Goal: Transaction & Acquisition: Purchase product/service

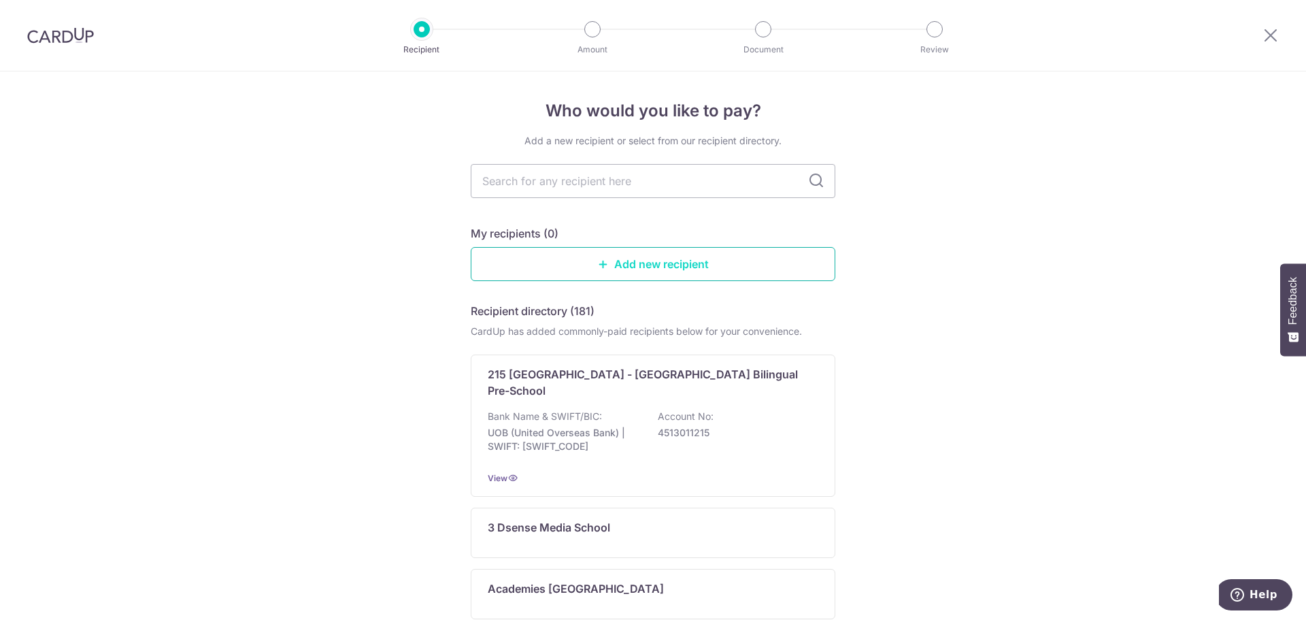
click at [667, 266] on link "Add new recipient" at bounding box center [653, 264] width 365 height 34
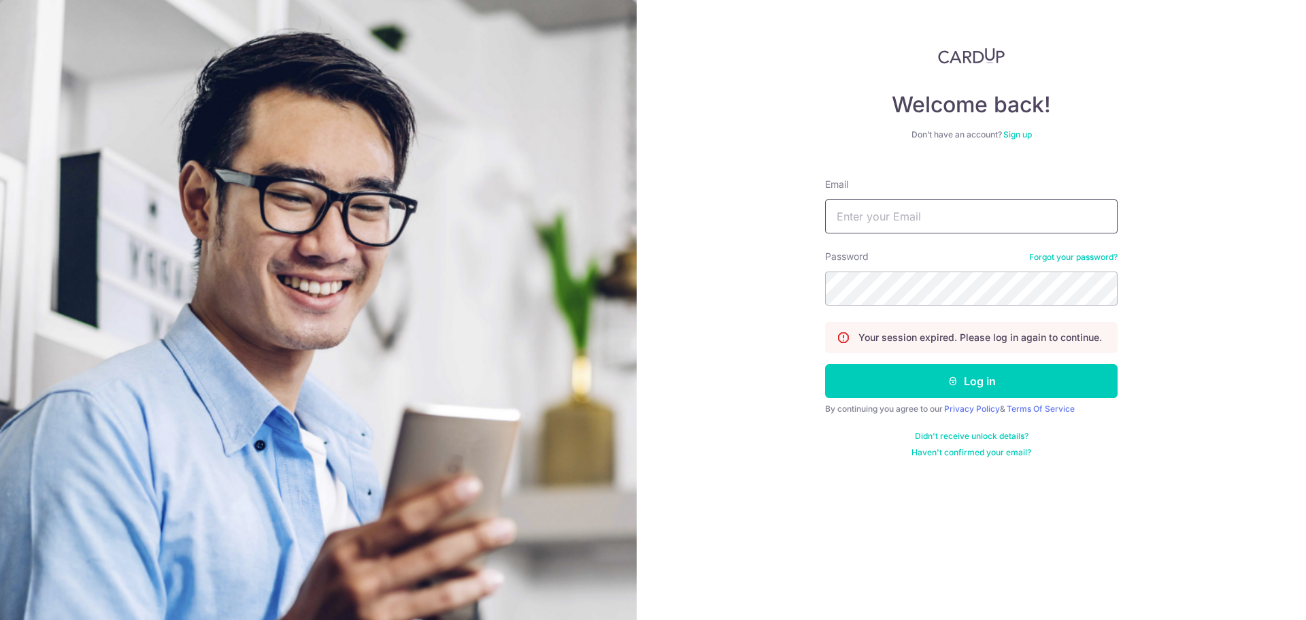
type input "rachael.kilroy@gmail.com"
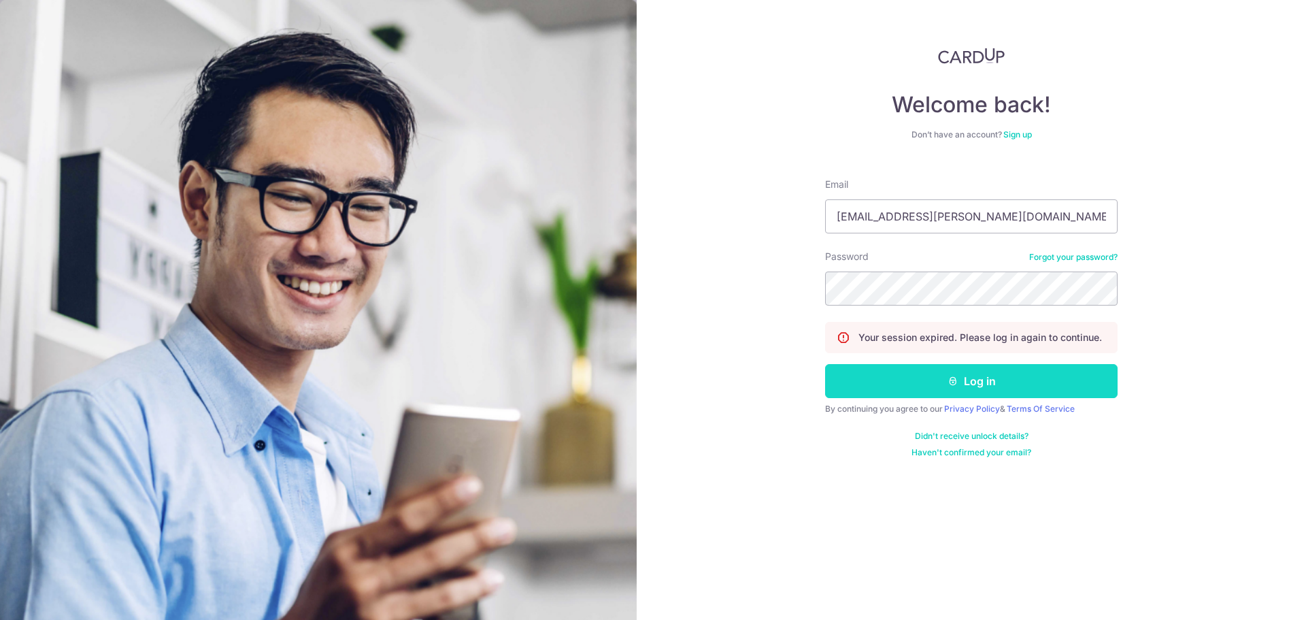
click at [994, 389] on button "Log in" at bounding box center [971, 381] width 292 height 34
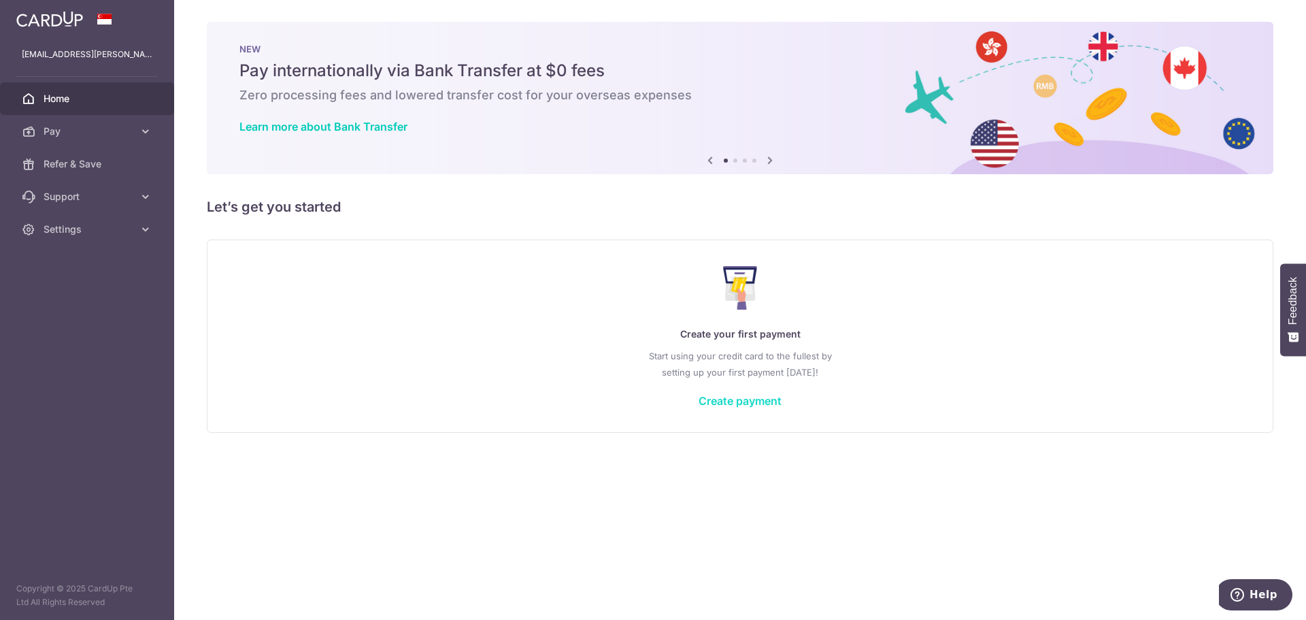
click at [758, 396] on link "Create payment" at bounding box center [739, 401] width 83 height 14
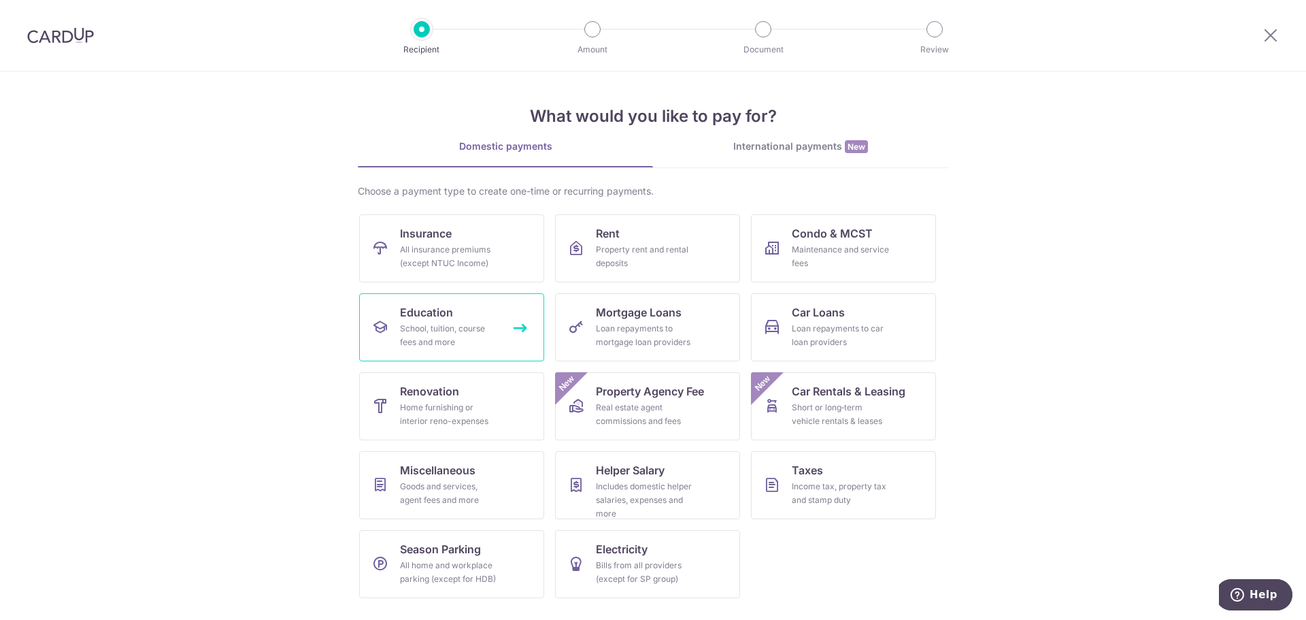
click at [456, 330] on div "School, tuition, course fees and more" at bounding box center [449, 335] width 98 height 27
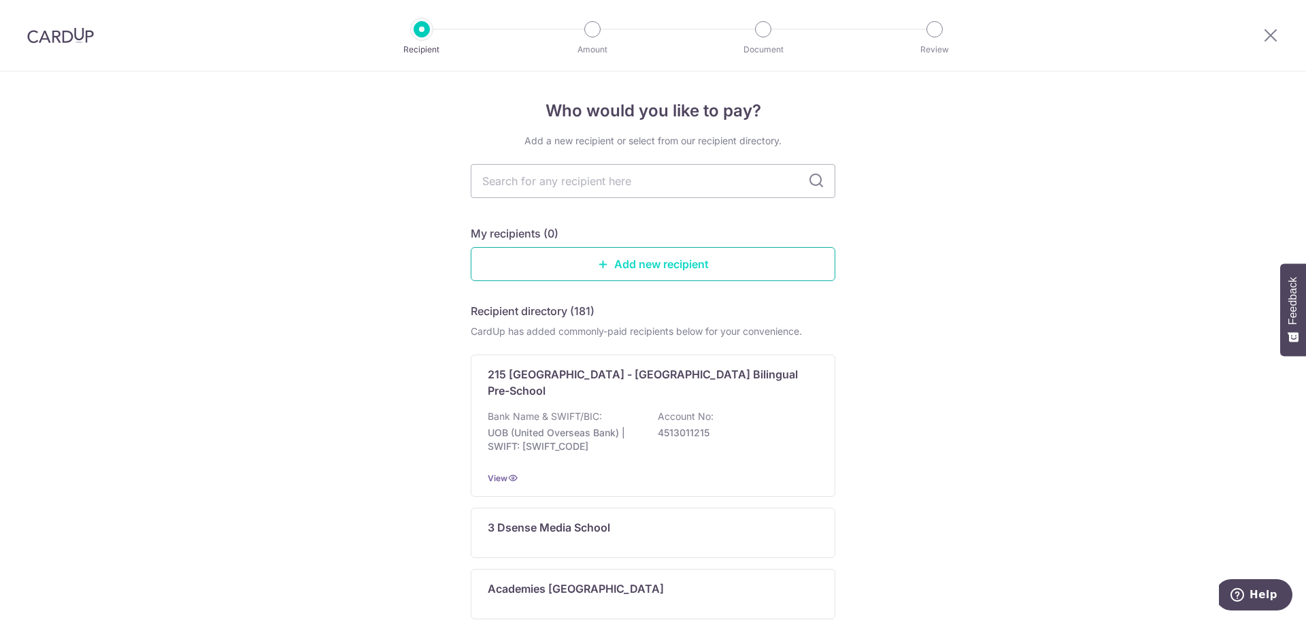
click at [630, 271] on link "Add new recipient" at bounding box center [653, 264] width 365 height 34
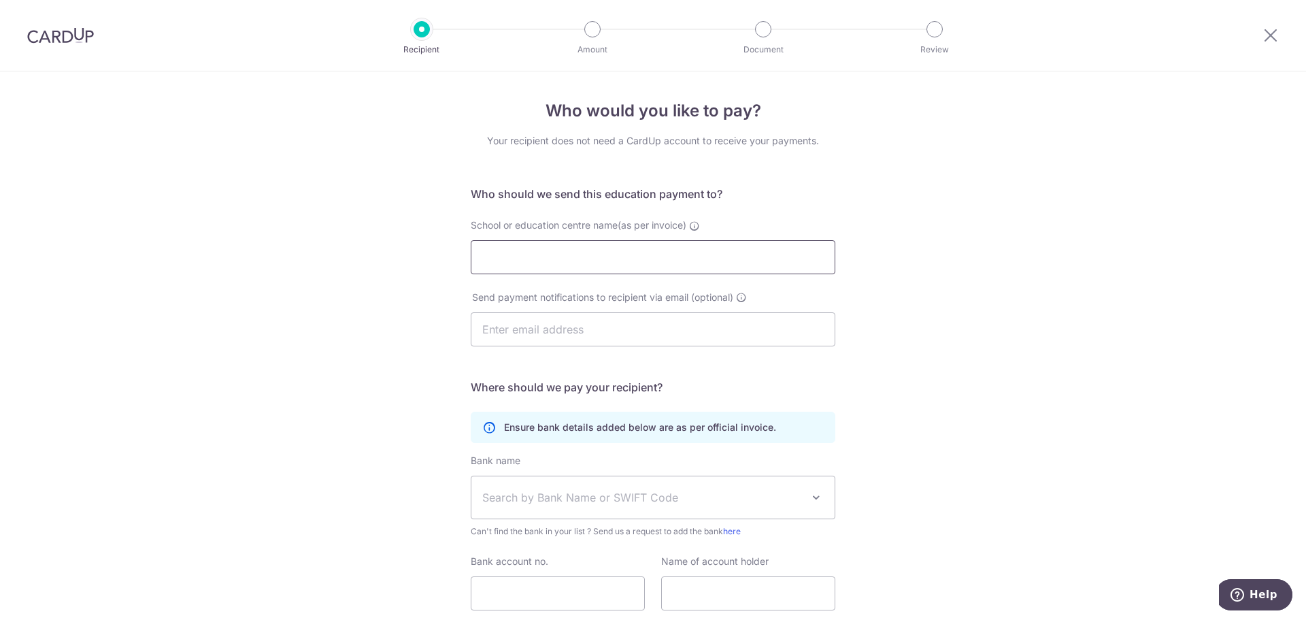
click at [593, 262] on input "School or education centre name(as per invoice)" at bounding box center [653, 257] width 365 height 34
type input "Little Skittles International Preschool"
click at [520, 498] on span "Search by Bank Name or SWIFT Code" at bounding box center [642, 497] width 320 height 16
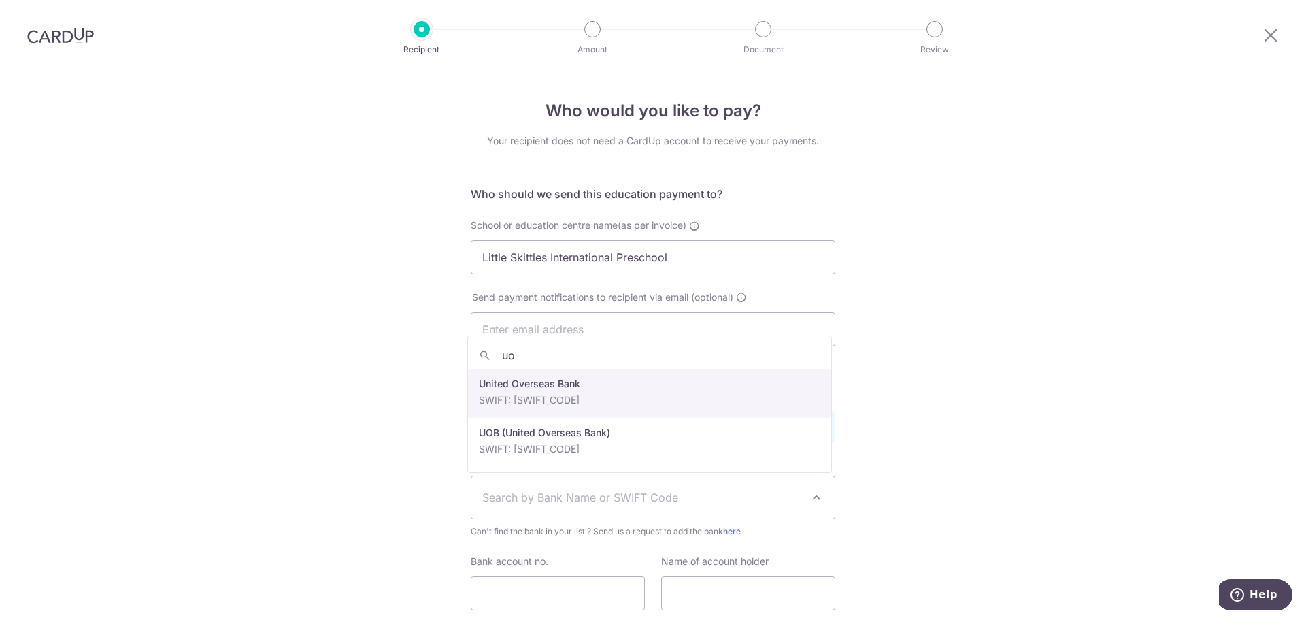
type input "uo"
select select "23668"
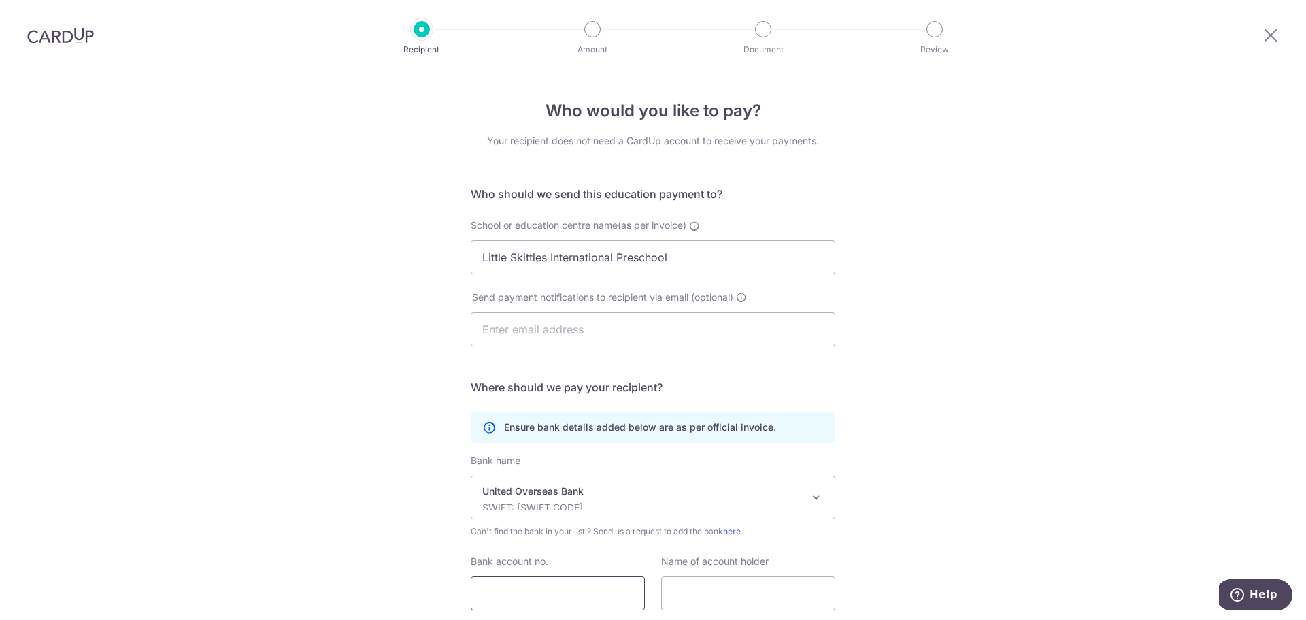
click at [568, 596] on input "Bank account no." at bounding box center [558, 593] width 174 height 34
type input "3483124986"
click at [712, 592] on input "text" at bounding box center [748, 593] width 174 height 34
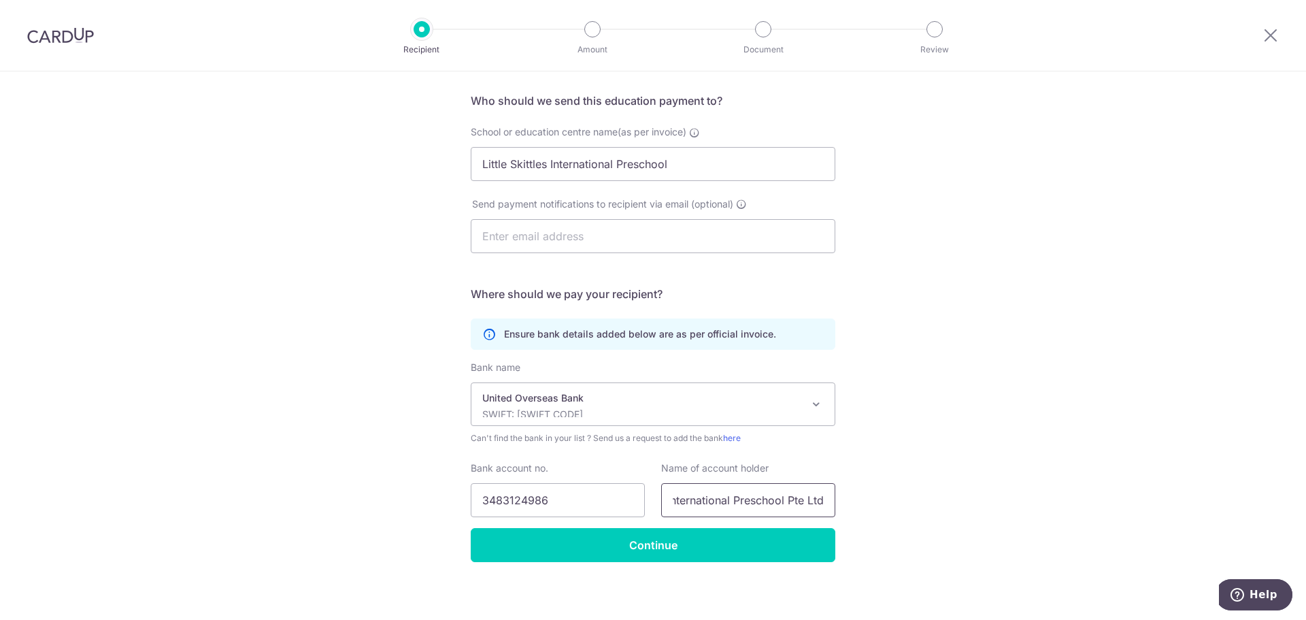
scroll to position [99, 0]
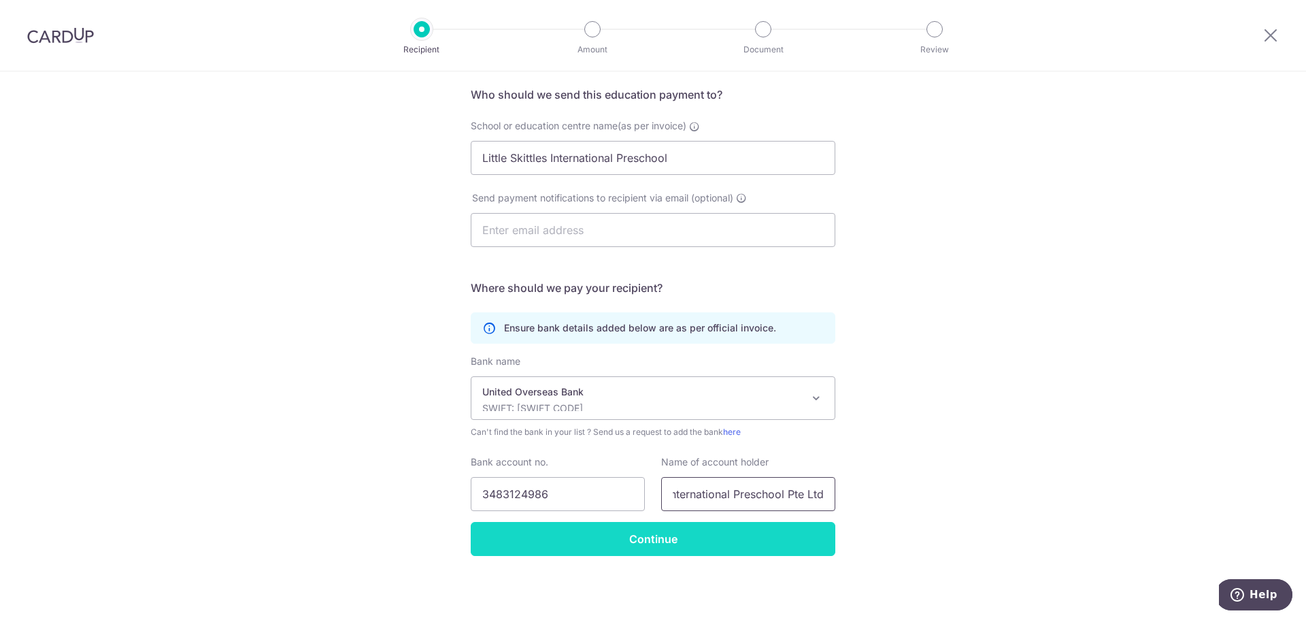
type input "Little Skittles International Preschool Pte Ltd"
click at [651, 543] on input "Continue" at bounding box center [653, 539] width 365 height 34
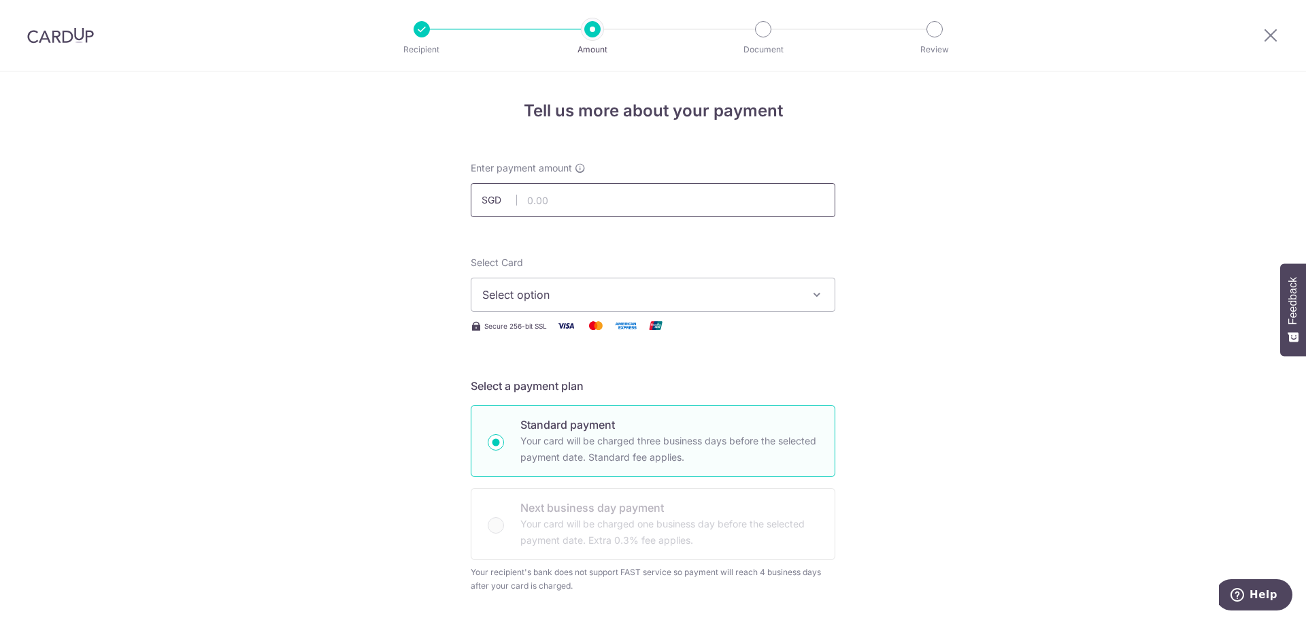
click at [535, 203] on input "text" at bounding box center [653, 200] width 365 height 34
type input "1,907.50"
click at [516, 300] on span "Select option" at bounding box center [640, 294] width 317 height 16
click at [501, 337] on link "Add credit card" at bounding box center [652, 332] width 363 height 24
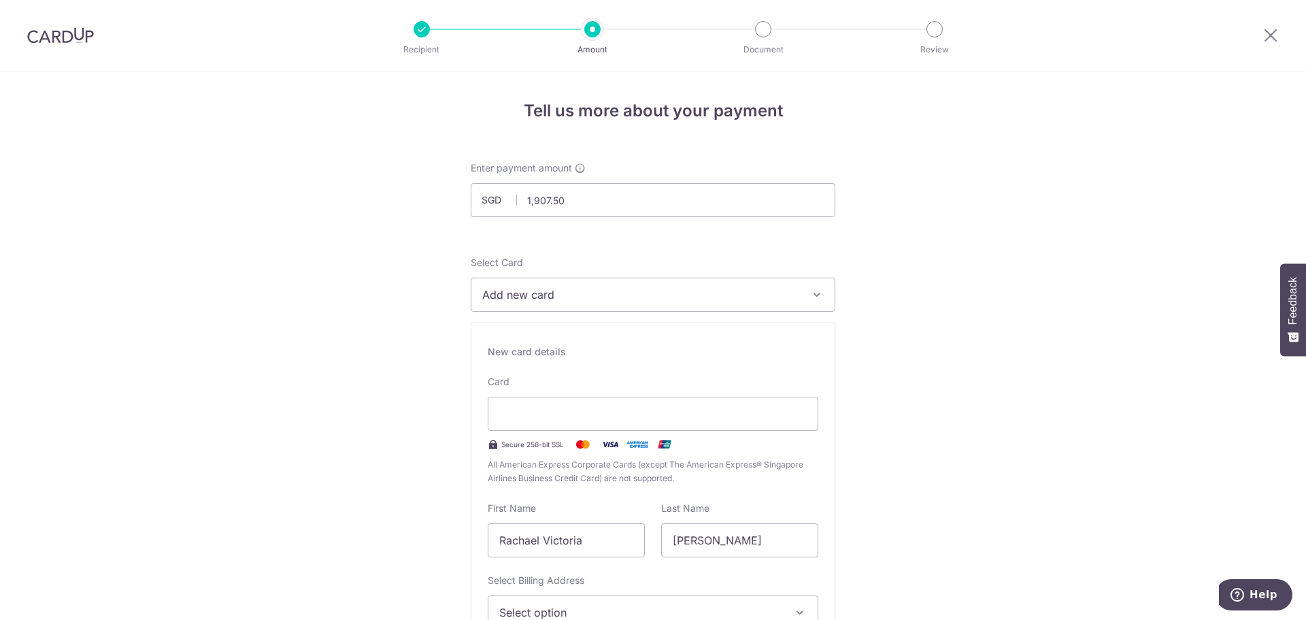
type input "07 / 2028"
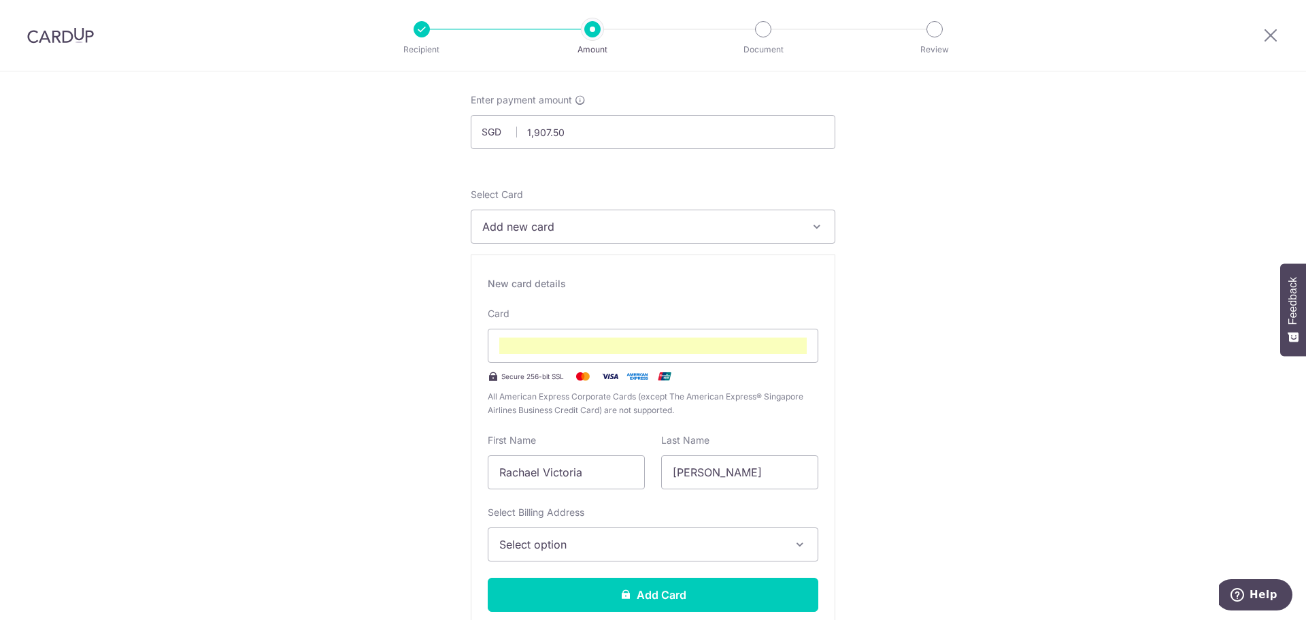
click at [558, 553] on button "Select option" at bounding box center [653, 544] width 331 height 34
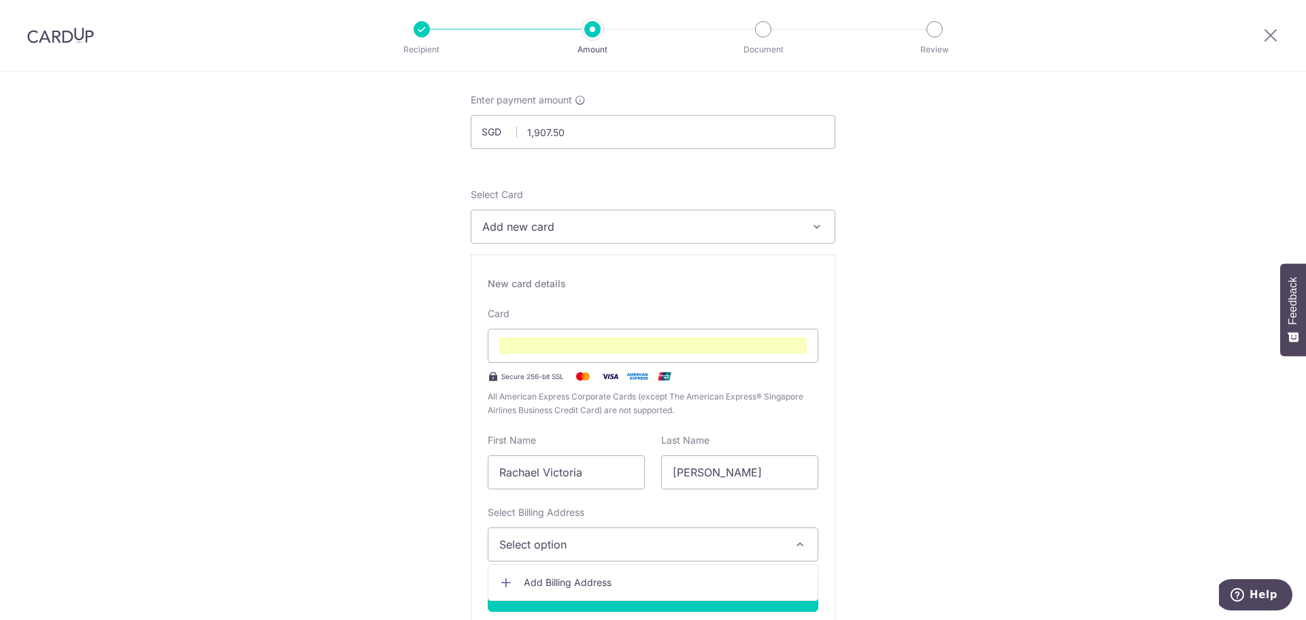
click at [537, 537] on span "Select option" at bounding box center [640, 544] width 283 height 16
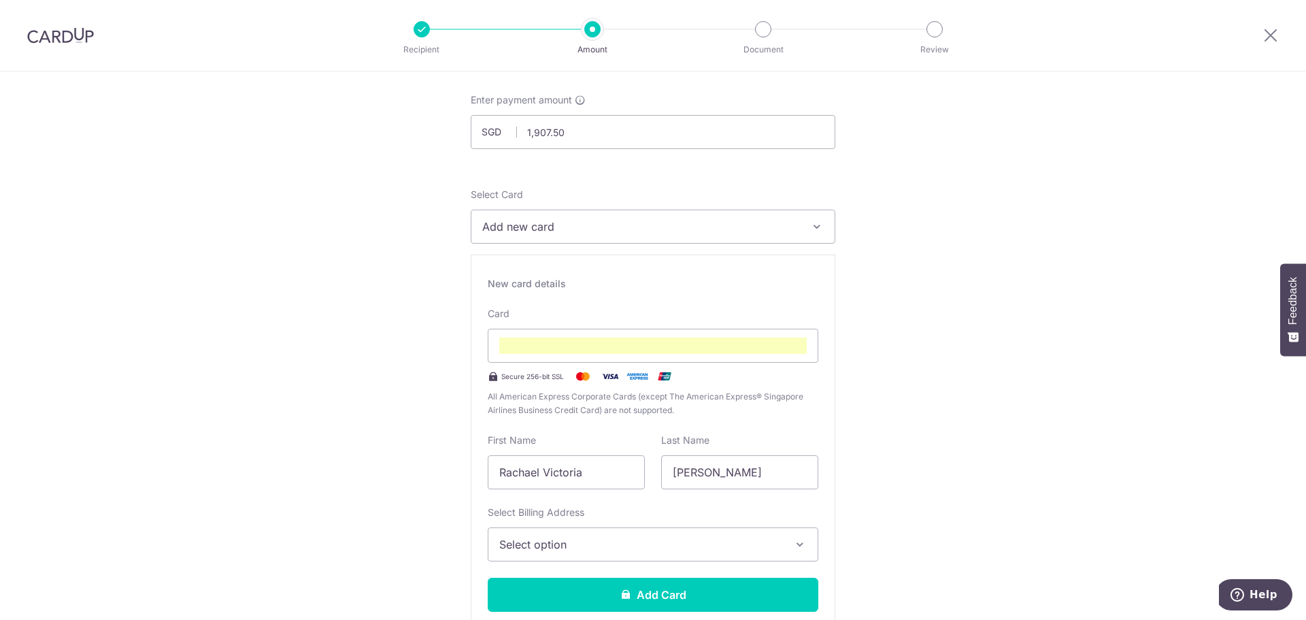
click at [800, 542] on icon "button" at bounding box center [800, 544] width 14 height 14
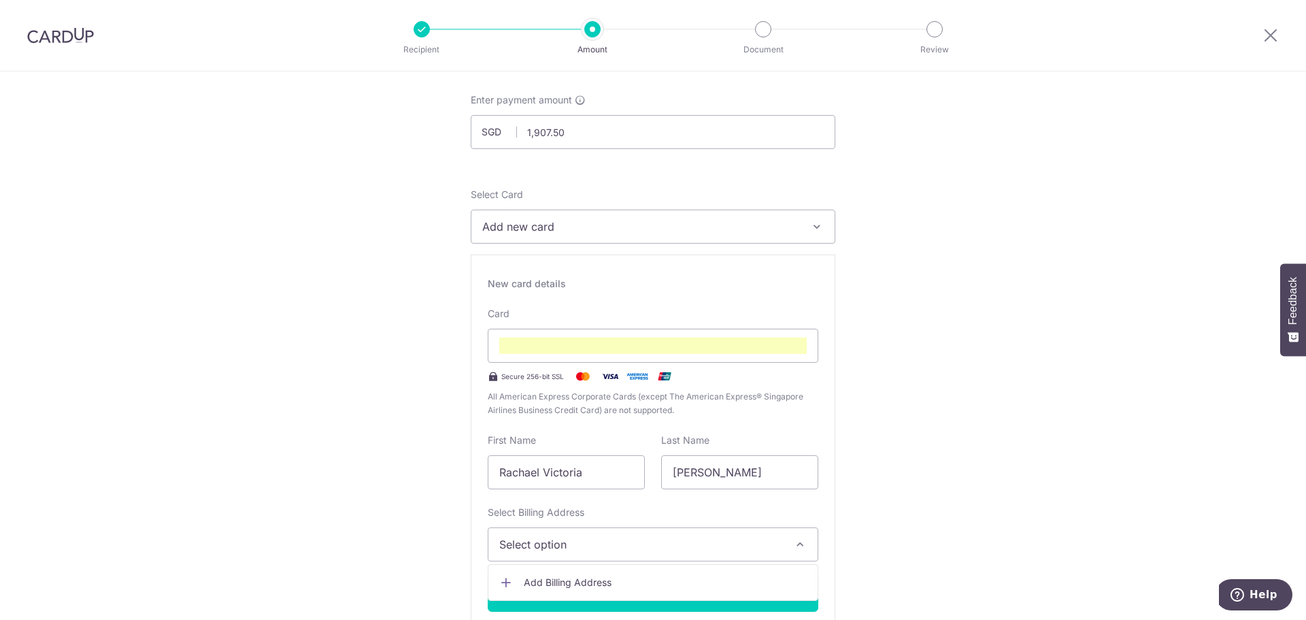
click at [635, 584] on span "Add Billing Address" at bounding box center [665, 582] width 283 height 14
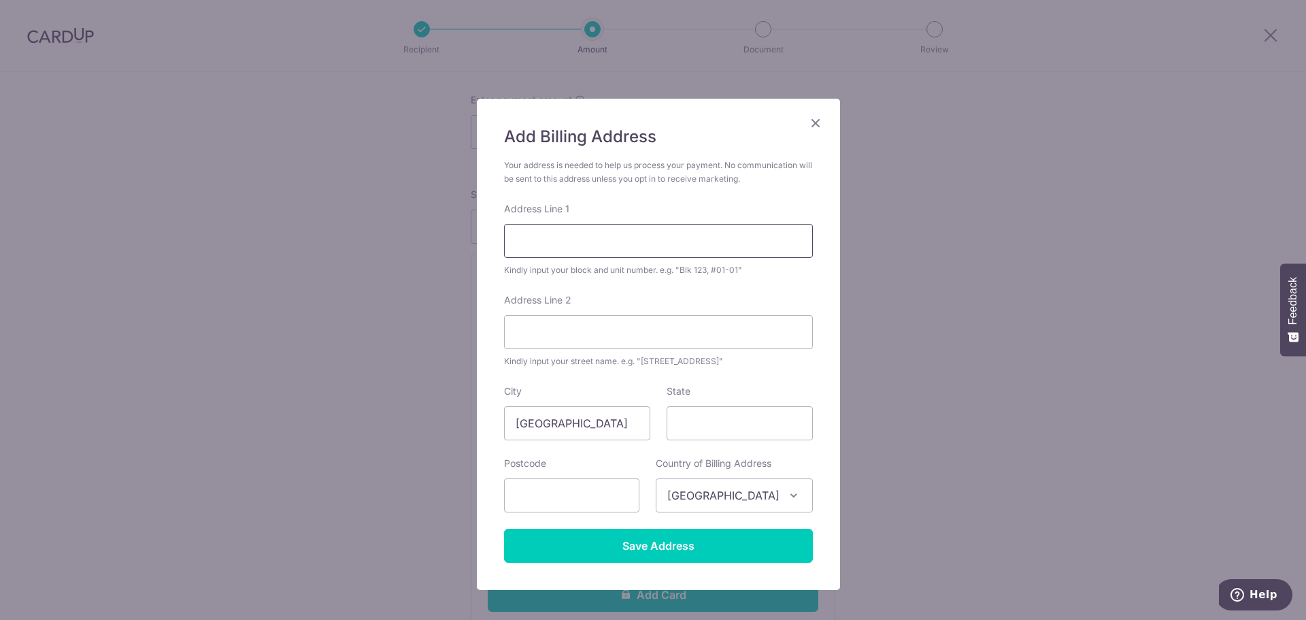
click at [567, 249] on input "Address Line 1" at bounding box center [658, 241] width 309 height 34
type input "15 Amber Rd"
type input "06-01"
type input "439865"
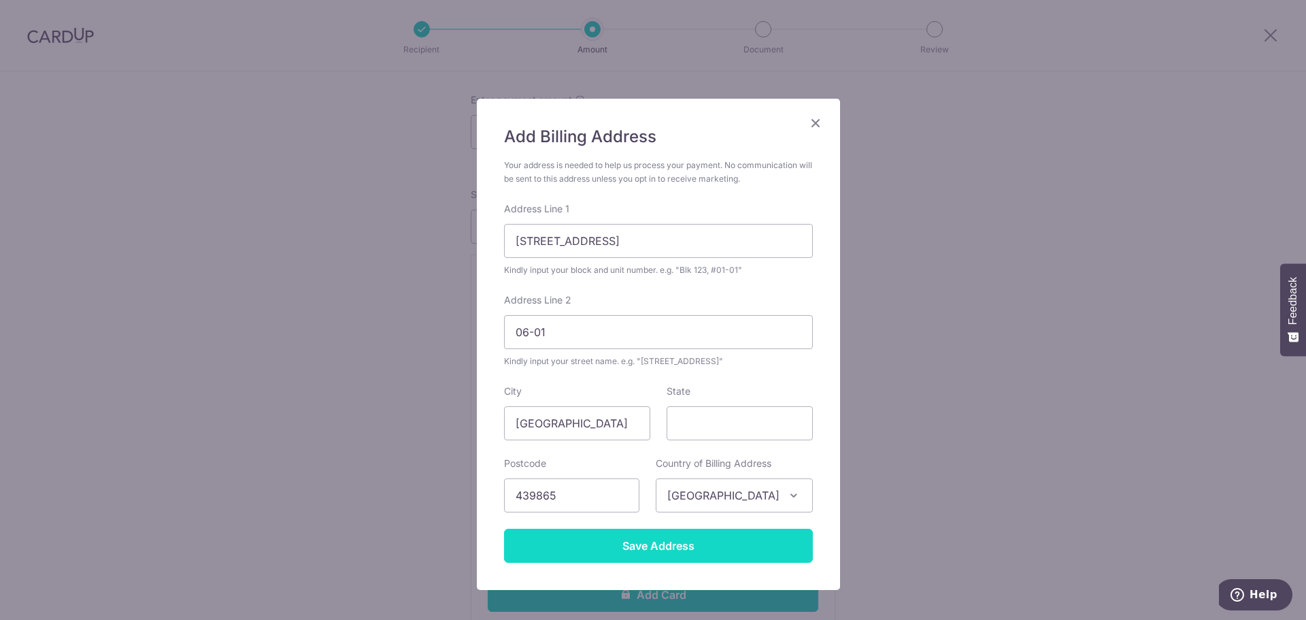
click at [661, 552] on input "Save Address" at bounding box center [658, 545] width 309 height 34
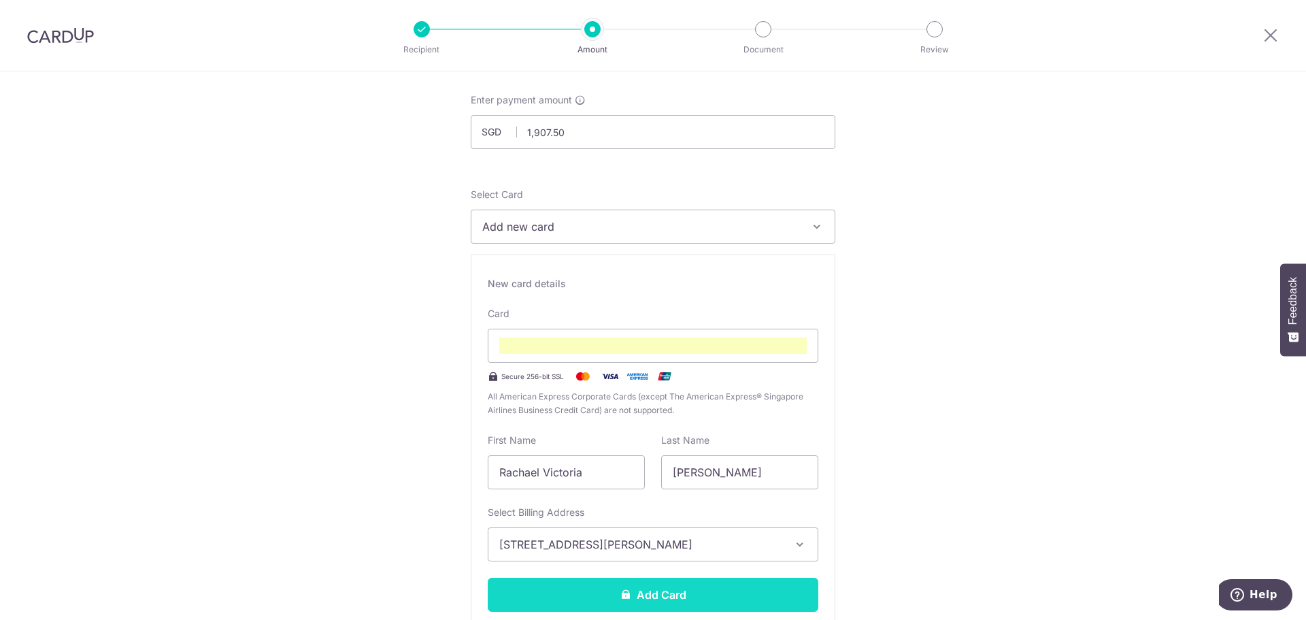
click at [688, 594] on button "Add Card" at bounding box center [653, 594] width 331 height 34
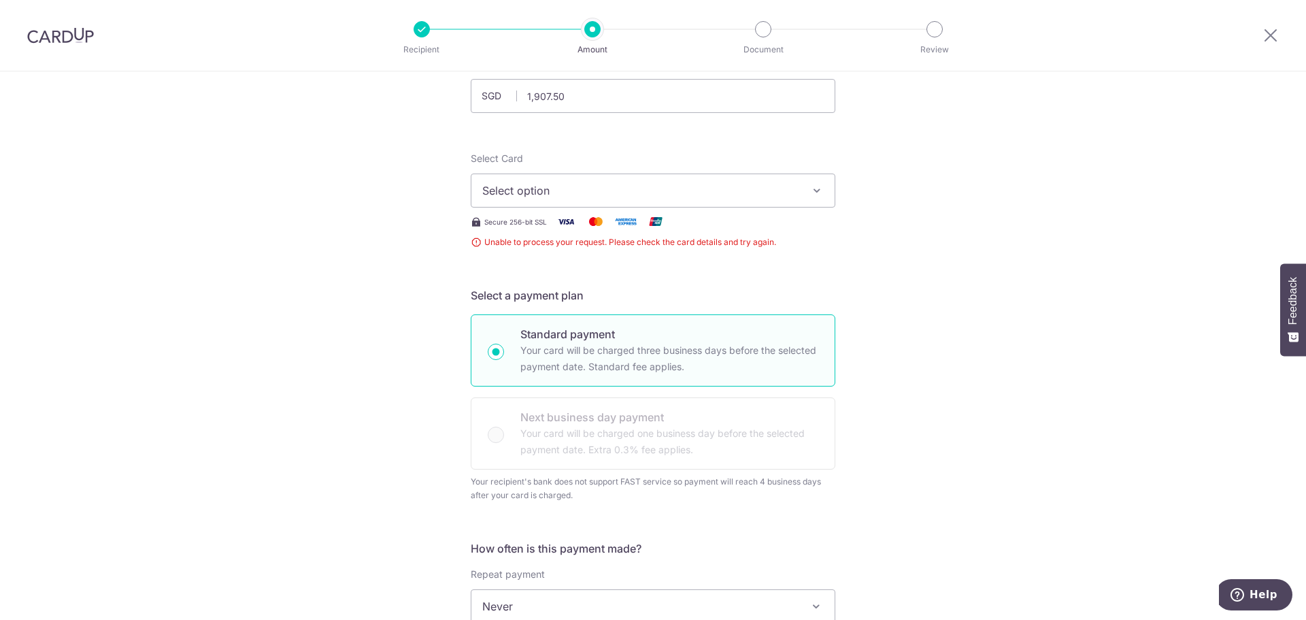
scroll to position [79, 0]
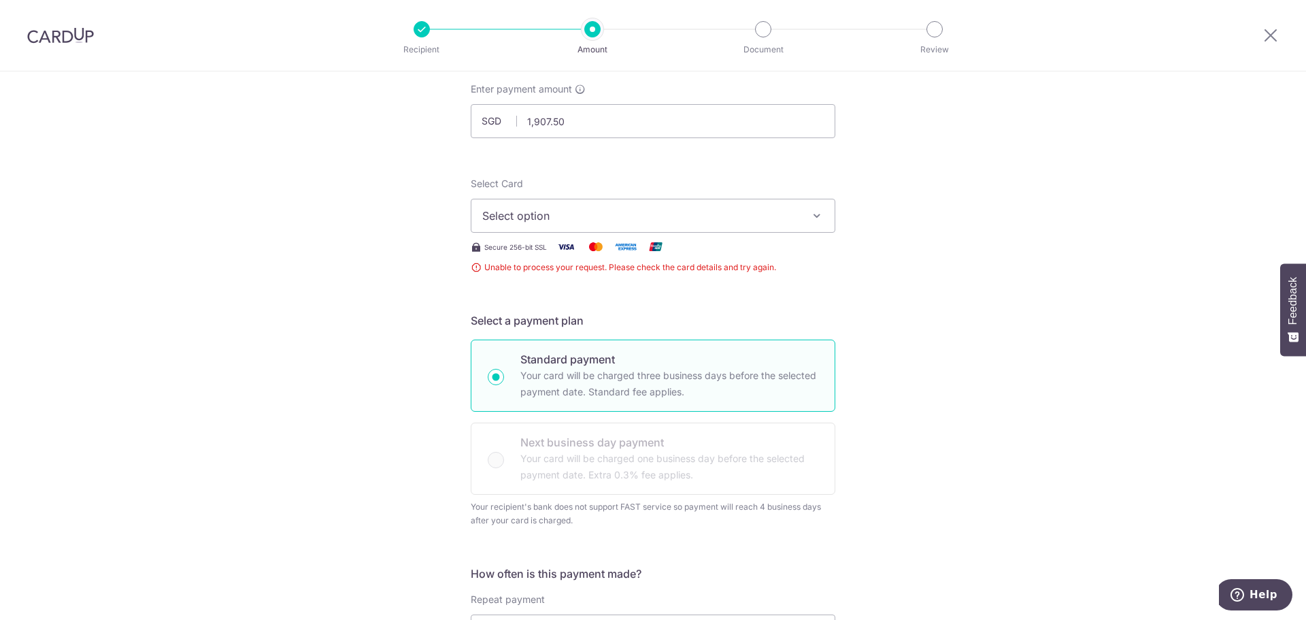
click at [817, 217] on icon "button" at bounding box center [817, 216] width 14 height 14
click at [562, 259] on span "Add credit card" at bounding box center [665, 254] width 317 height 14
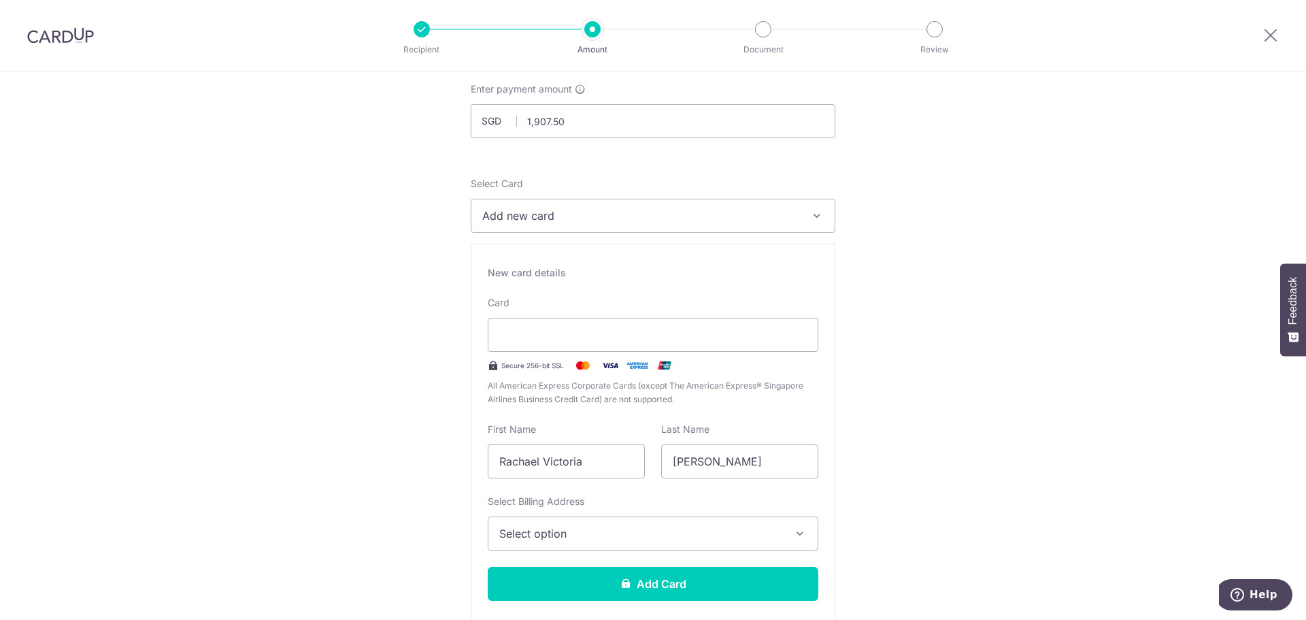
click at [621, 533] on span "Select option" at bounding box center [640, 533] width 283 height 16
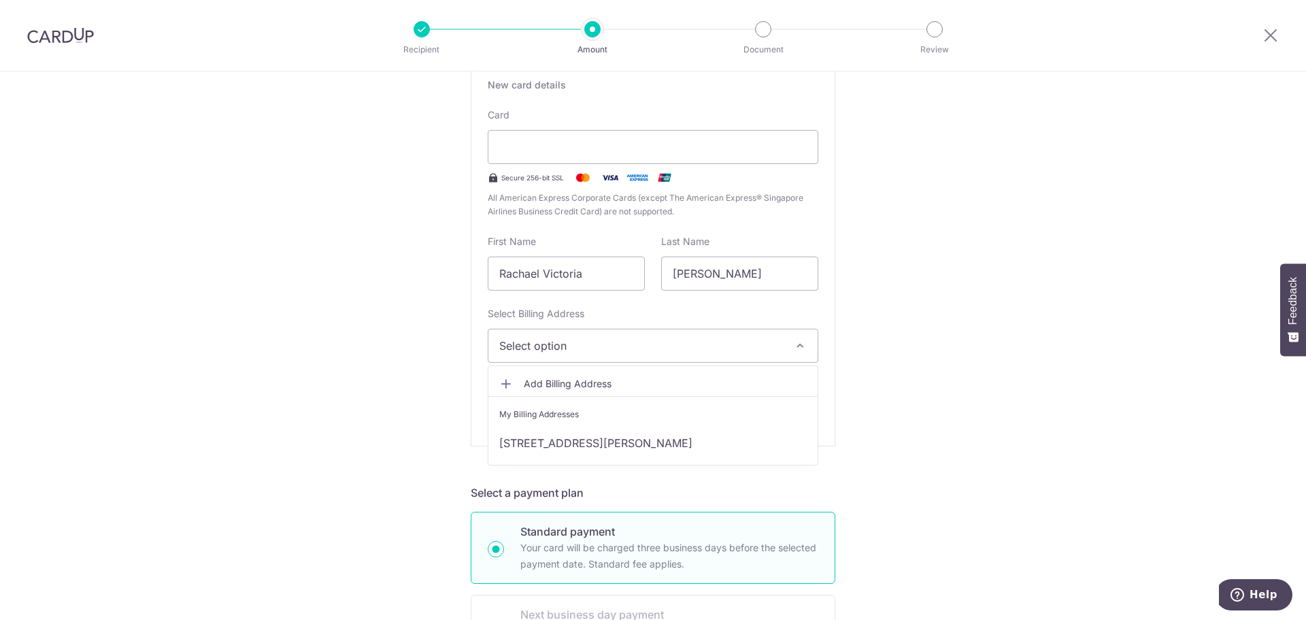
scroll to position [275, 0]
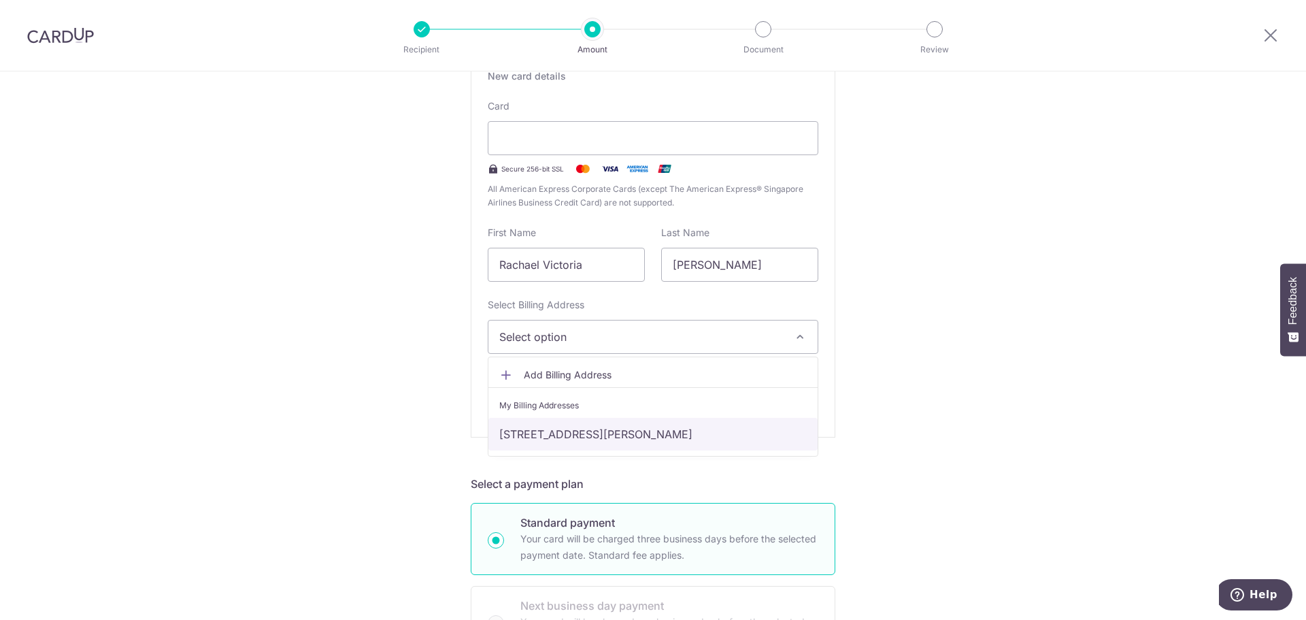
click at [669, 436] on link "[STREET_ADDRESS][PERSON_NAME]" at bounding box center [652, 434] width 329 height 33
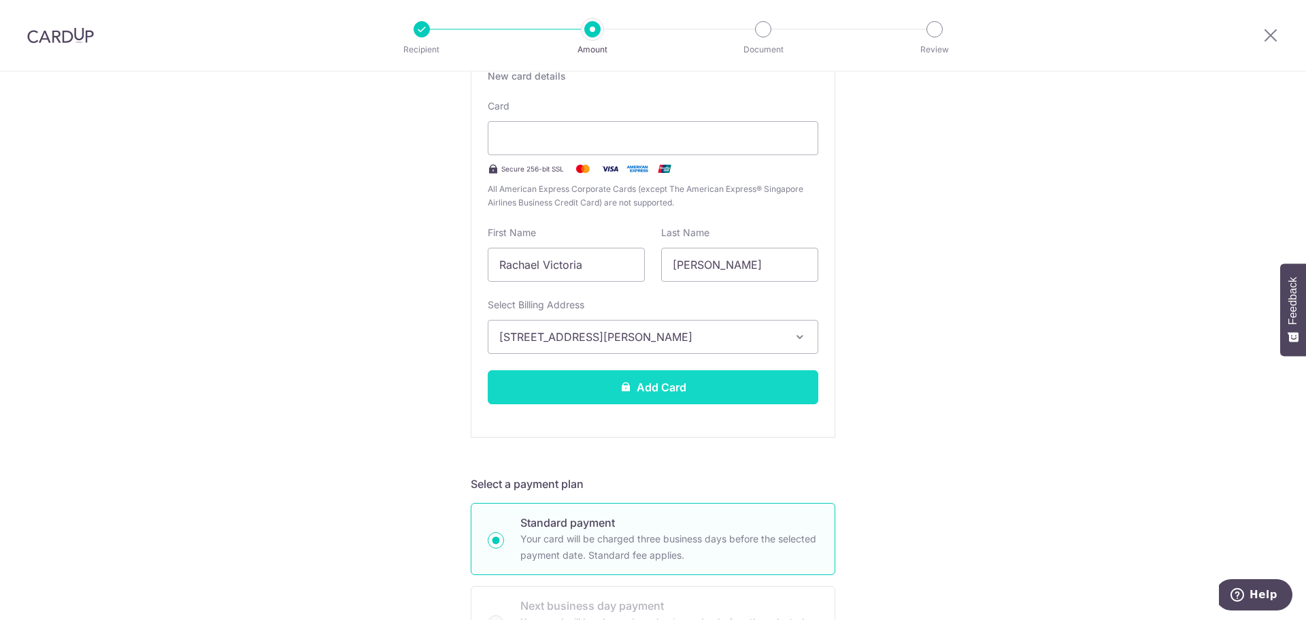
click at [653, 388] on button "Add Card" at bounding box center [653, 387] width 331 height 34
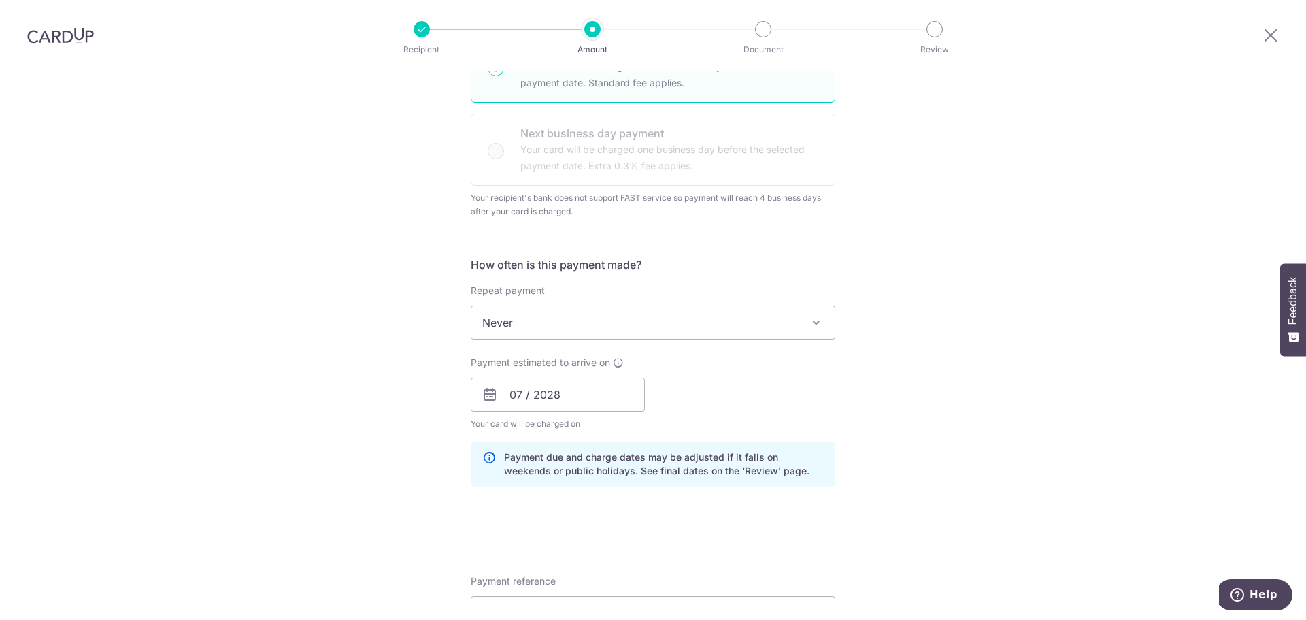
scroll to position [425, 0]
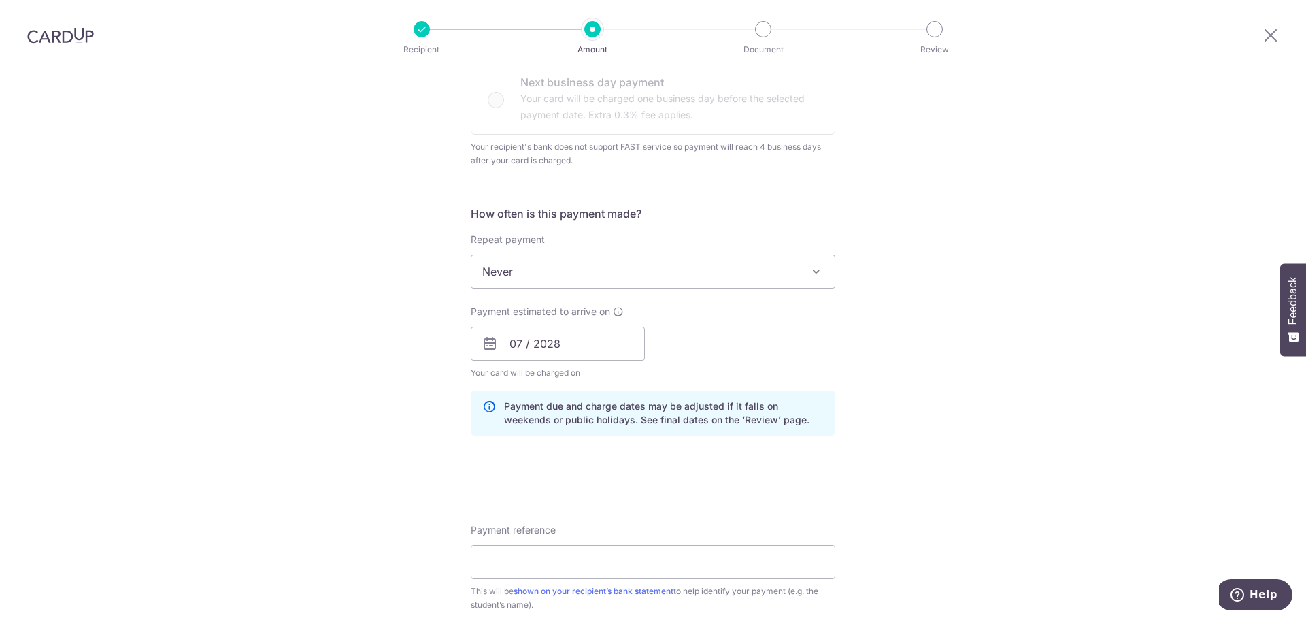
click at [487, 339] on icon at bounding box center [489, 343] width 16 height 16
click at [613, 312] on icon at bounding box center [618, 311] width 11 height 11
click at [540, 347] on input "07 / 2028" at bounding box center [558, 343] width 174 height 34
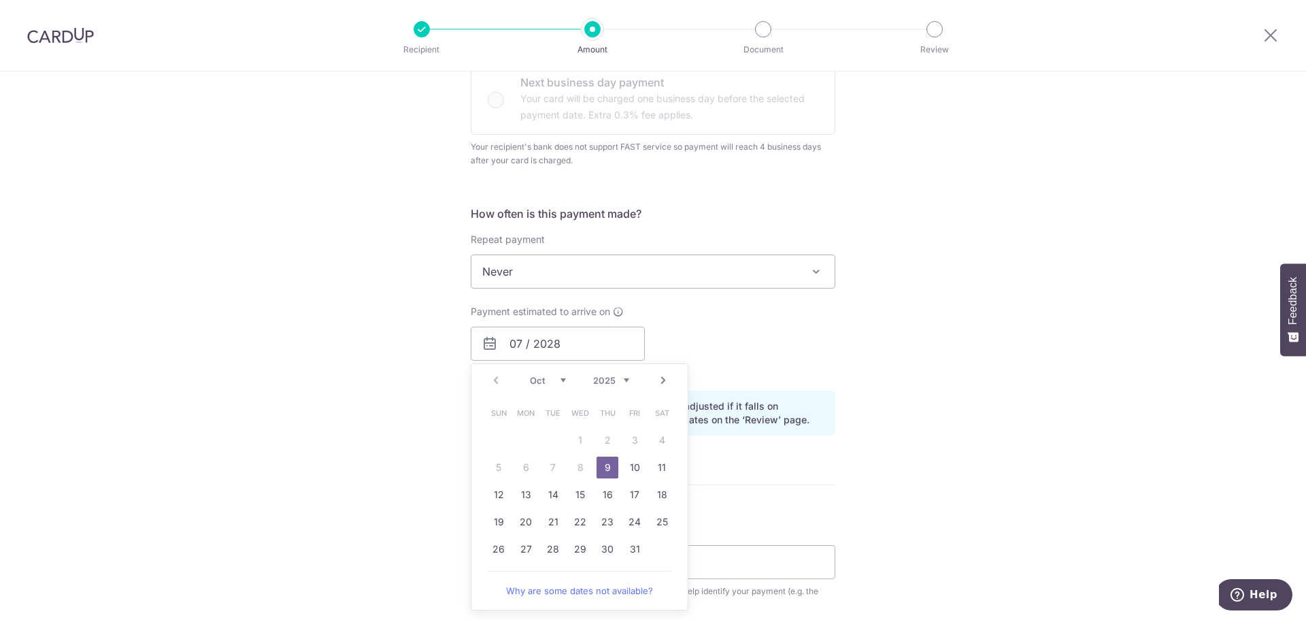
click at [754, 345] on div "Payment estimated to arrive on 07 / 2028 Prev Next Oct Nov Dec 2025 2026 2027 2…" at bounding box center [652, 342] width 381 height 75
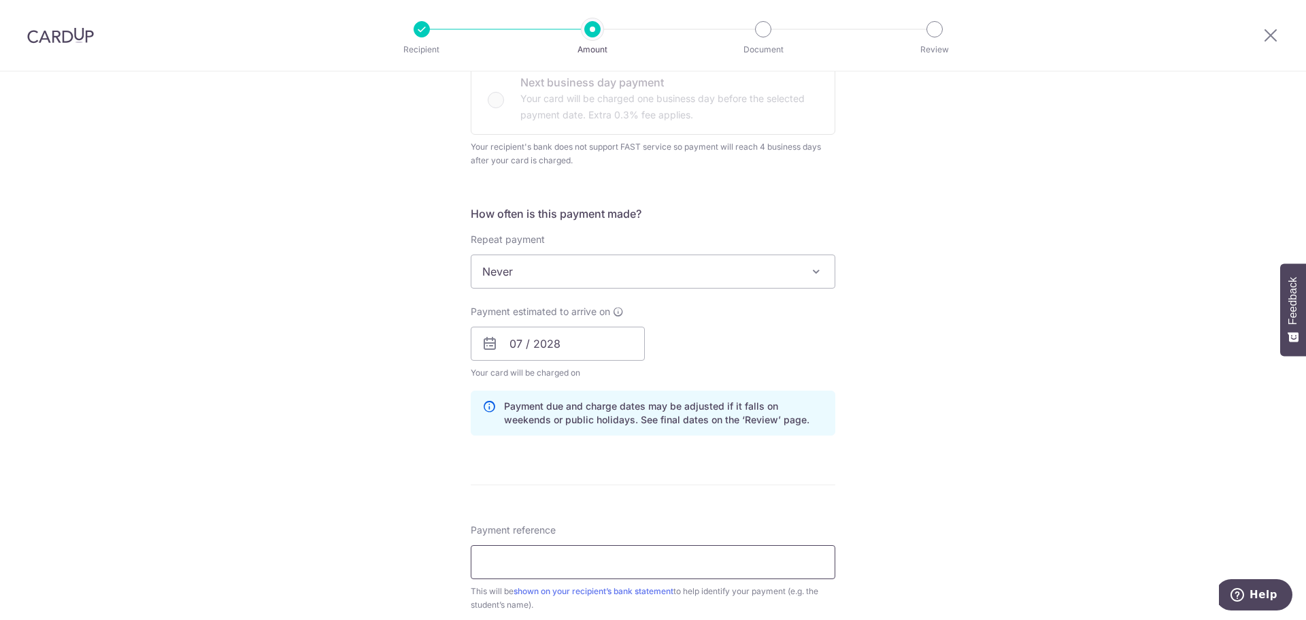
click at [586, 573] on input "Payment reference" at bounding box center [653, 562] width 365 height 34
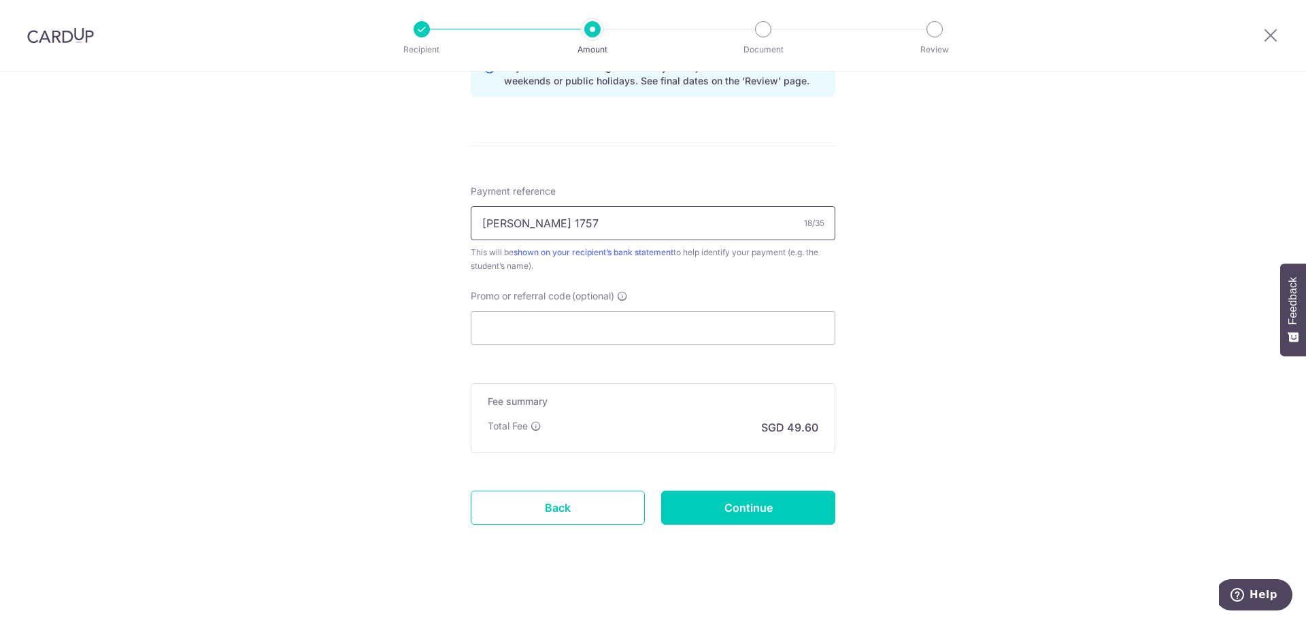
scroll to position [771, 0]
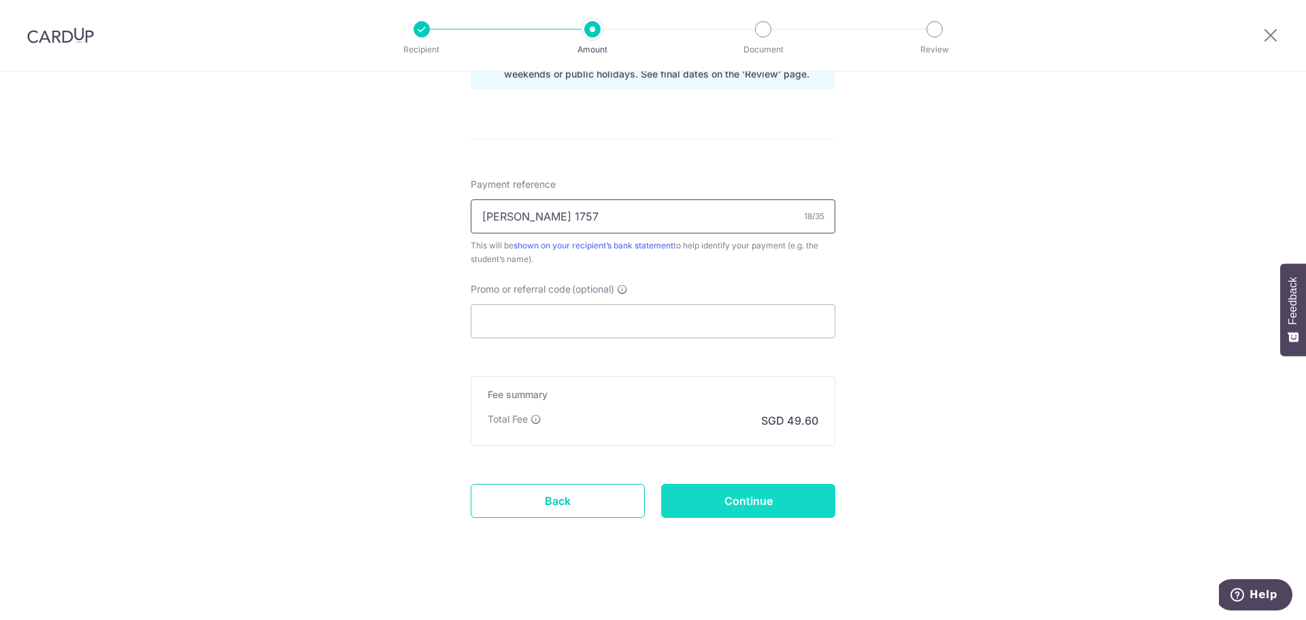
type input "[PERSON_NAME] 1757"
click at [756, 497] on input "Continue" at bounding box center [748, 501] width 174 height 34
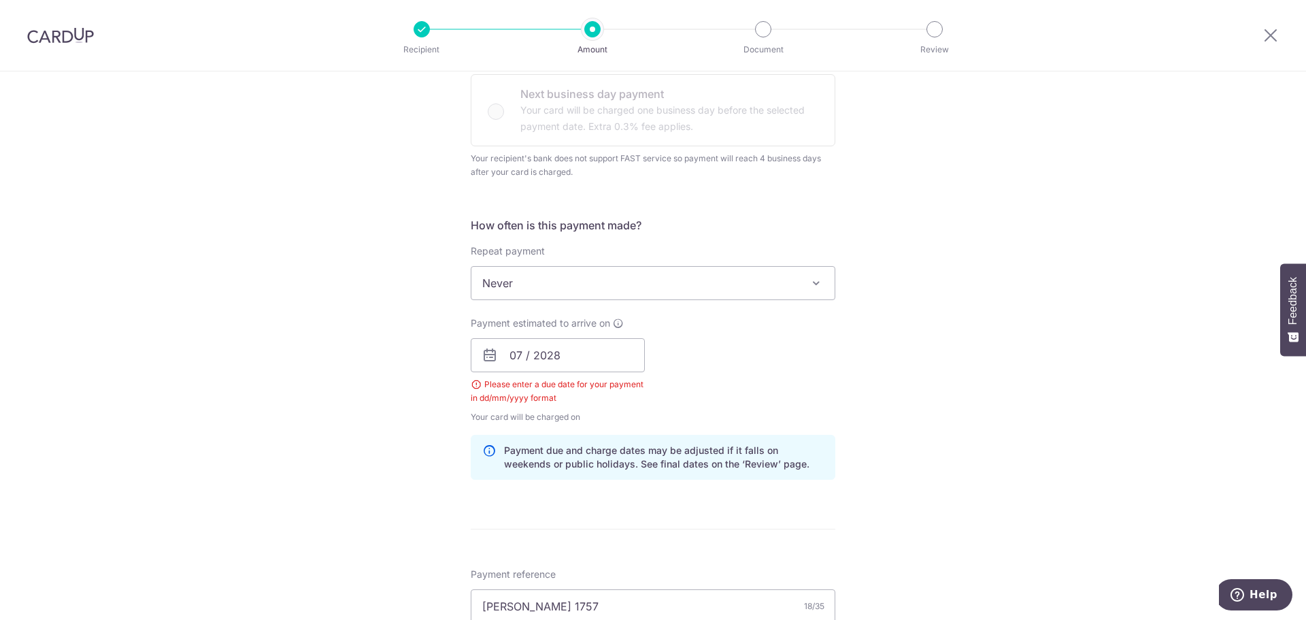
scroll to position [410, 0]
click at [567, 360] on input "07 / 2028" at bounding box center [558, 358] width 174 height 34
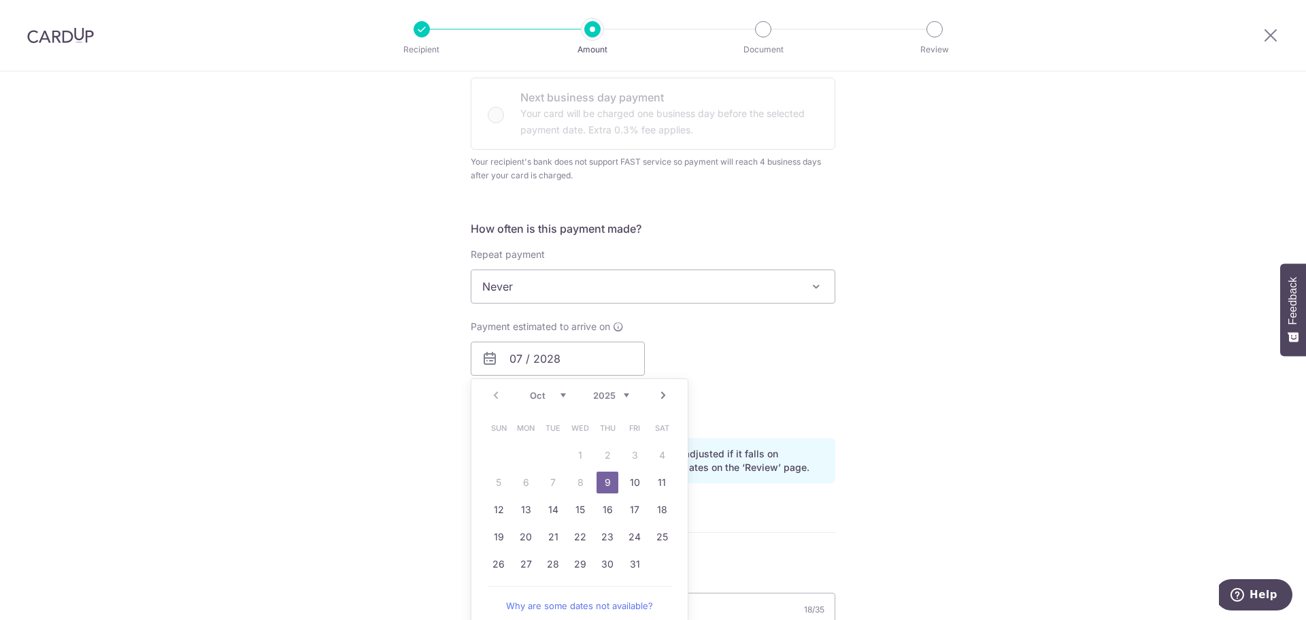
click at [607, 479] on link "9" at bounding box center [607, 482] width 22 height 22
type input "[DATE]"
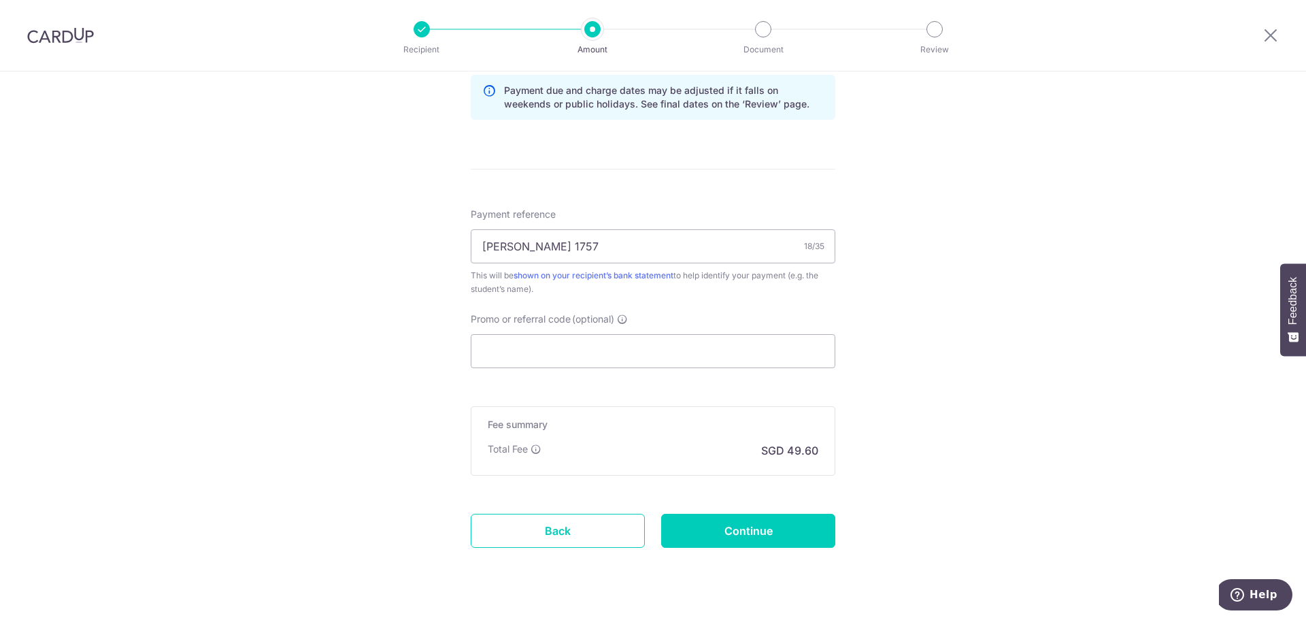
scroll to position [771, 0]
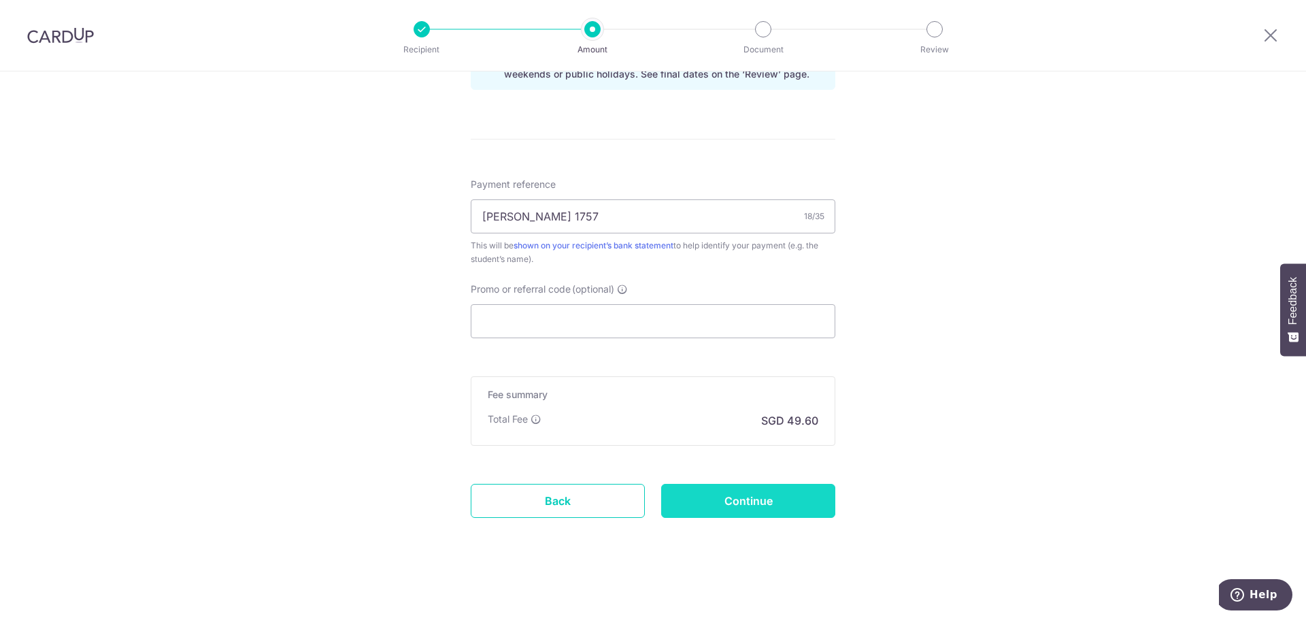
click at [773, 507] on input "Continue" at bounding box center [748, 501] width 174 height 34
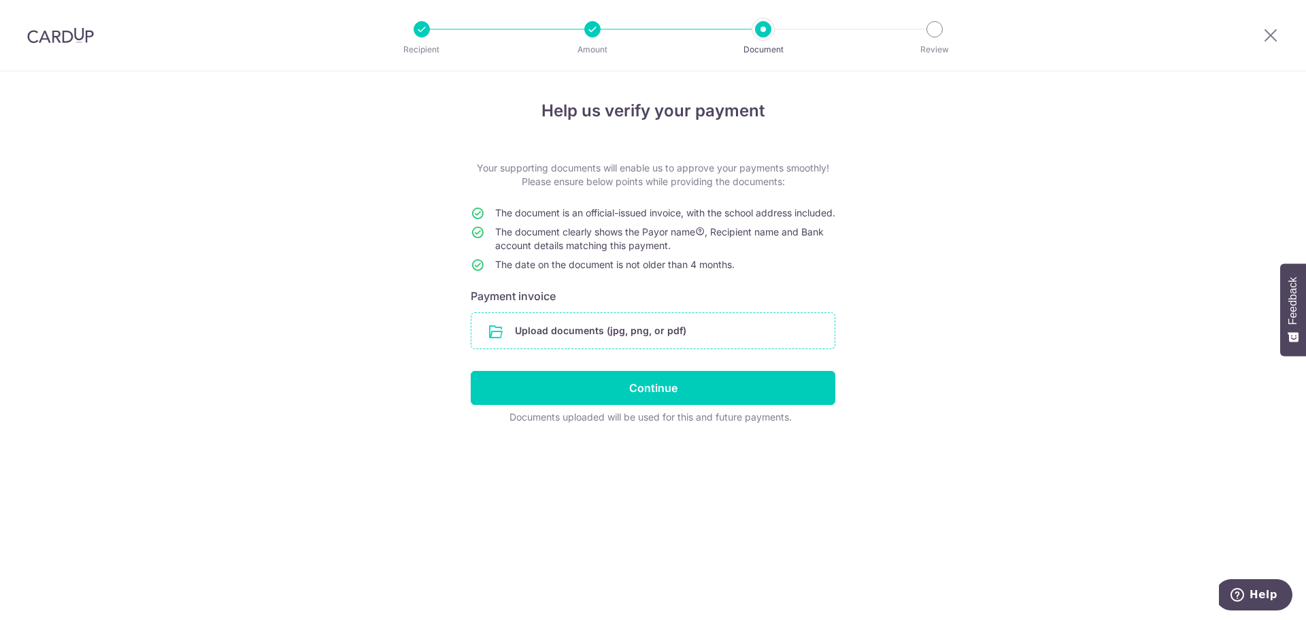
click at [627, 348] on input "file" at bounding box center [652, 330] width 363 height 35
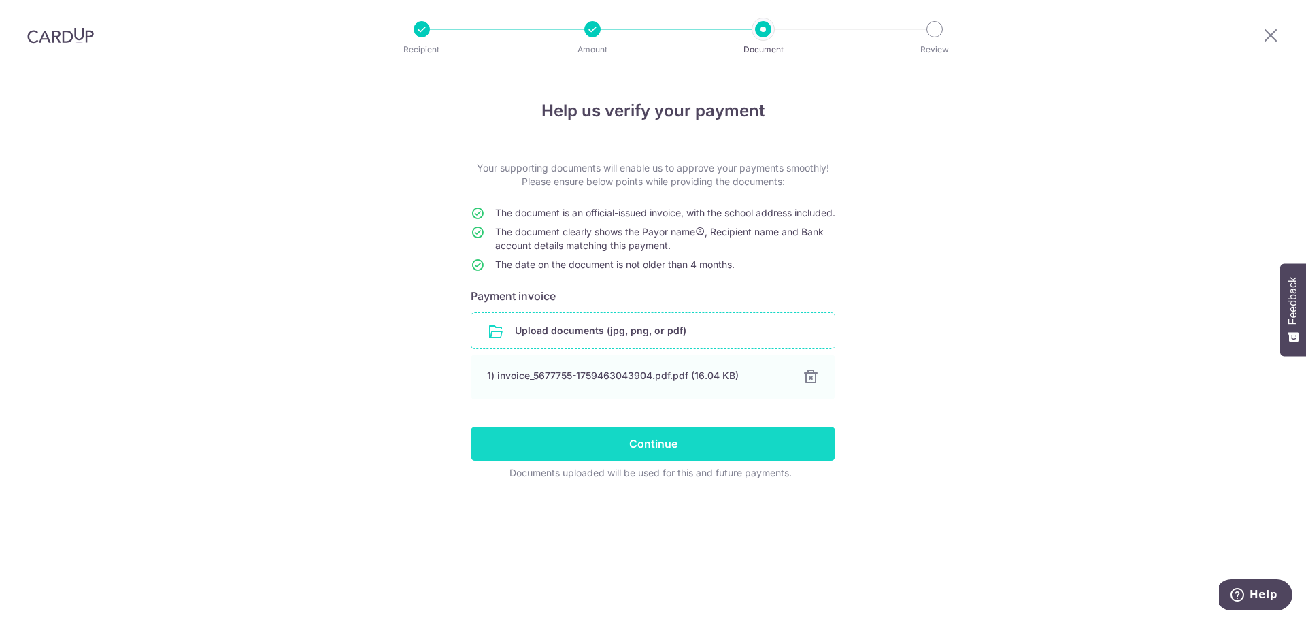
click at [641, 460] on input "Continue" at bounding box center [653, 443] width 365 height 34
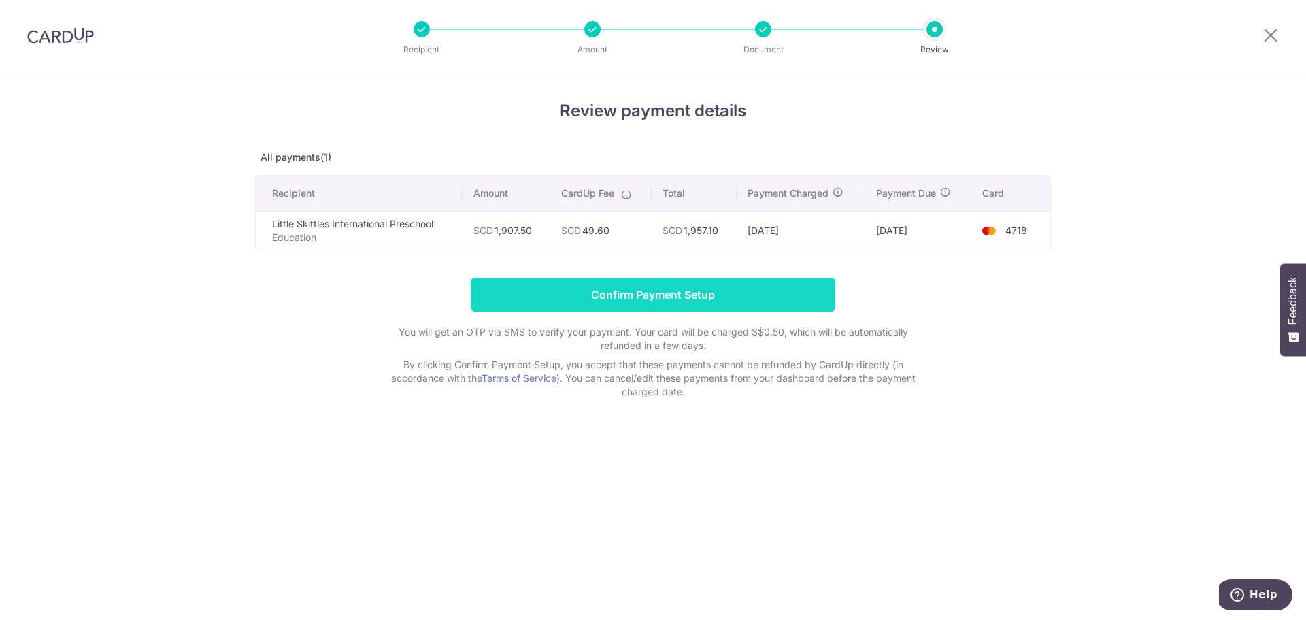
click at [655, 294] on input "Confirm Payment Setup" at bounding box center [653, 294] width 365 height 34
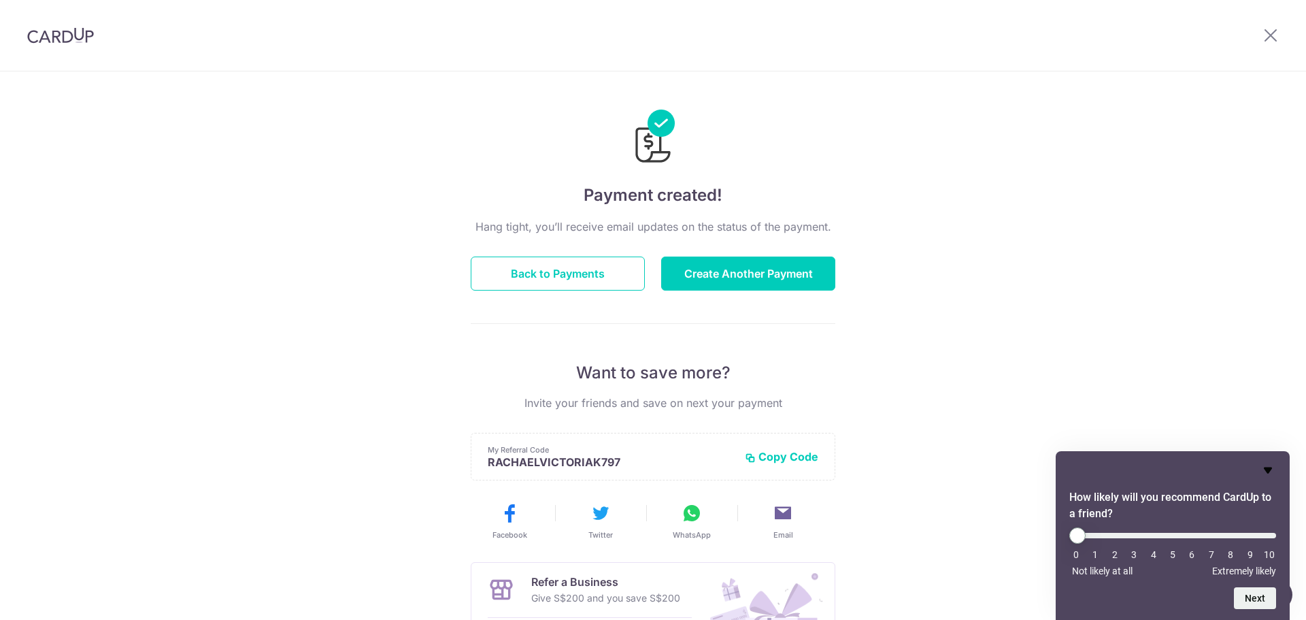
click at [1270, 469] on icon "Hide survey" at bounding box center [1268, 470] width 8 height 6
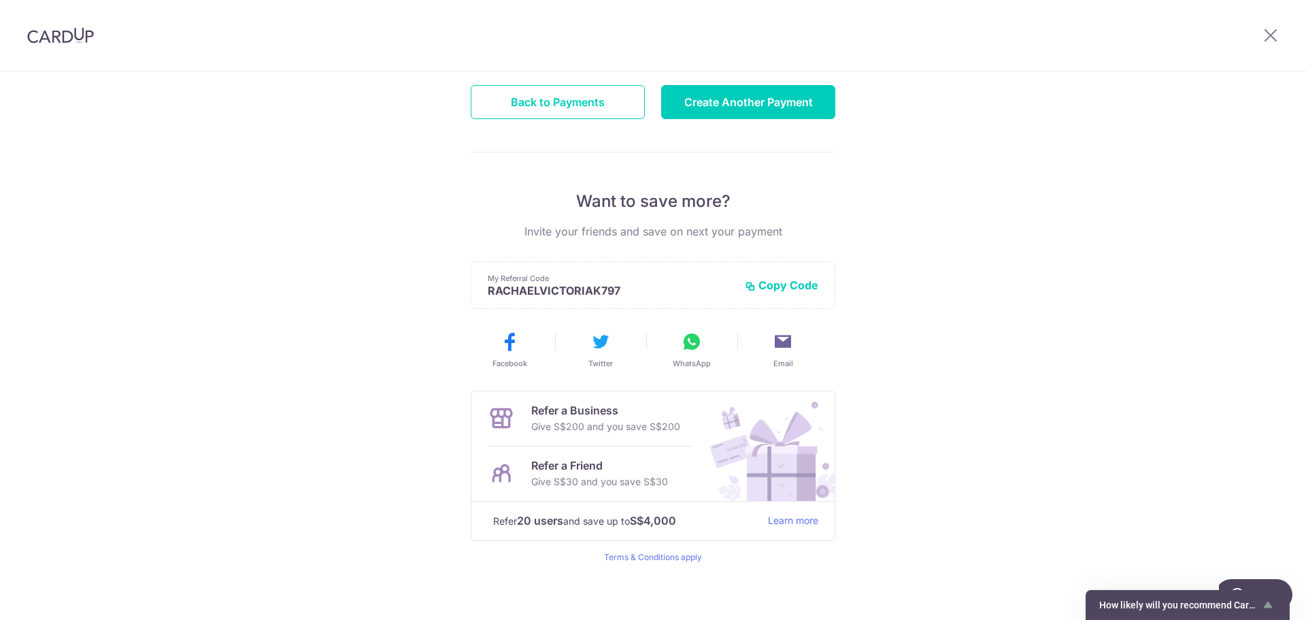
scroll to position [178, 0]
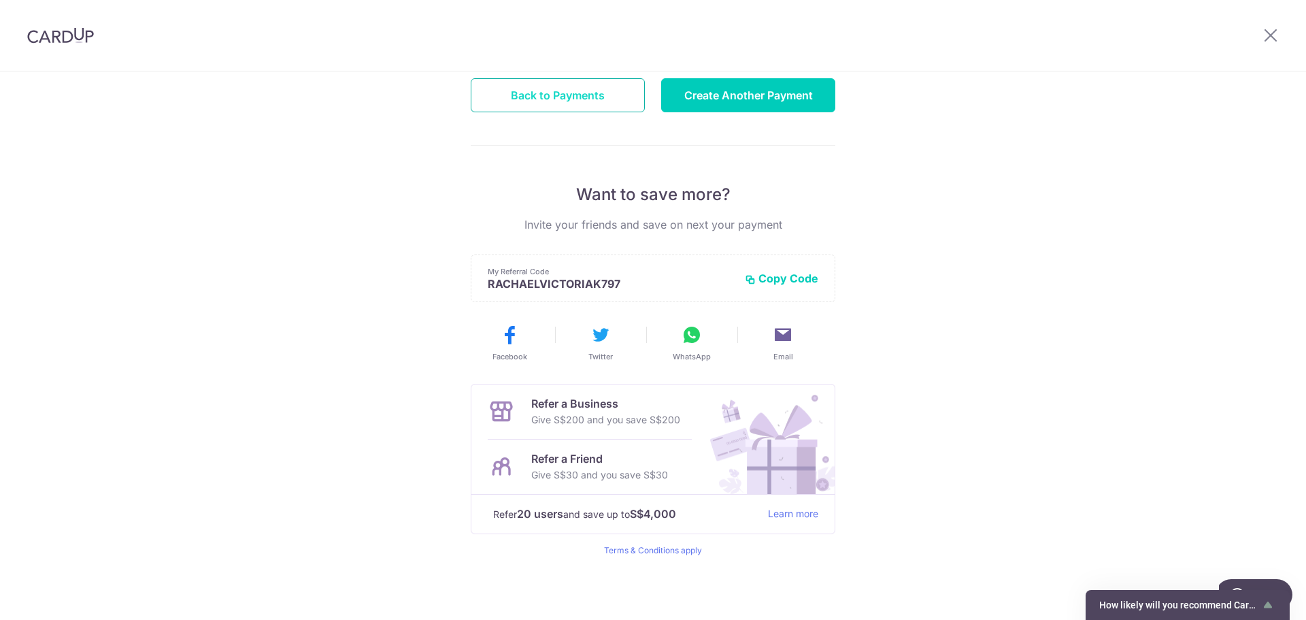
click at [580, 90] on button "Back to Payments" at bounding box center [558, 95] width 174 height 34
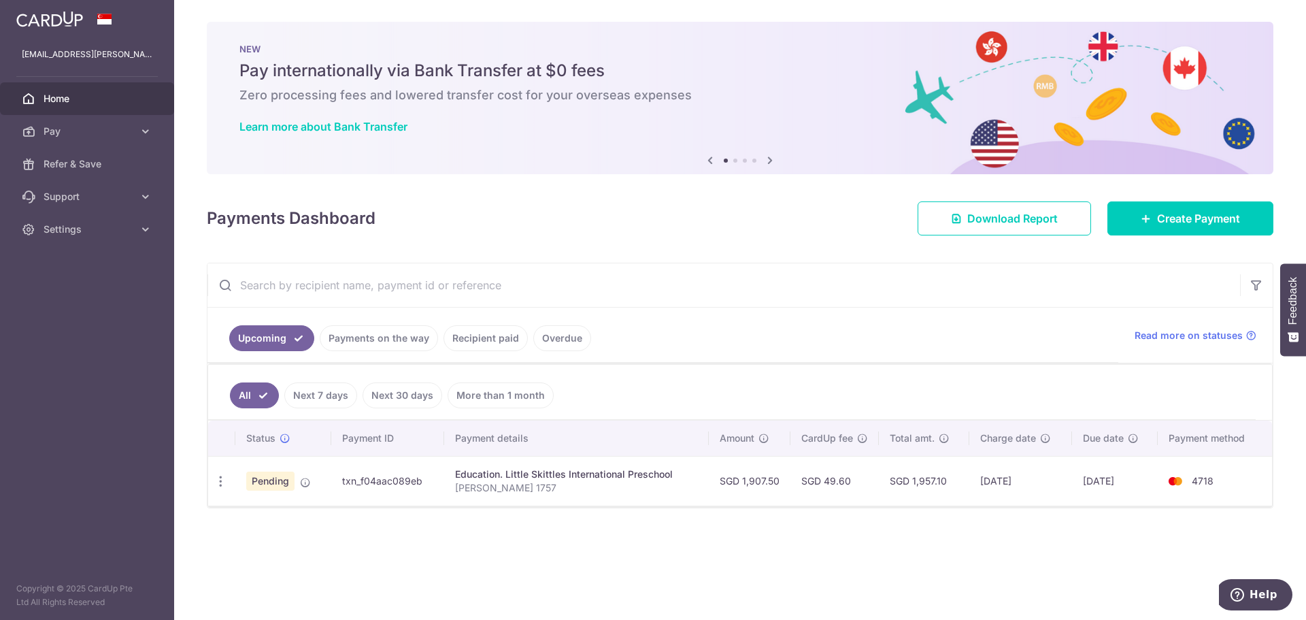
click at [53, 102] on span "Home" at bounding box center [89, 99] width 90 height 14
click at [144, 199] on icon at bounding box center [146, 197] width 14 height 14
click at [141, 129] on icon at bounding box center [146, 131] width 14 height 14
click at [148, 428] on icon at bounding box center [146, 427] width 14 height 14
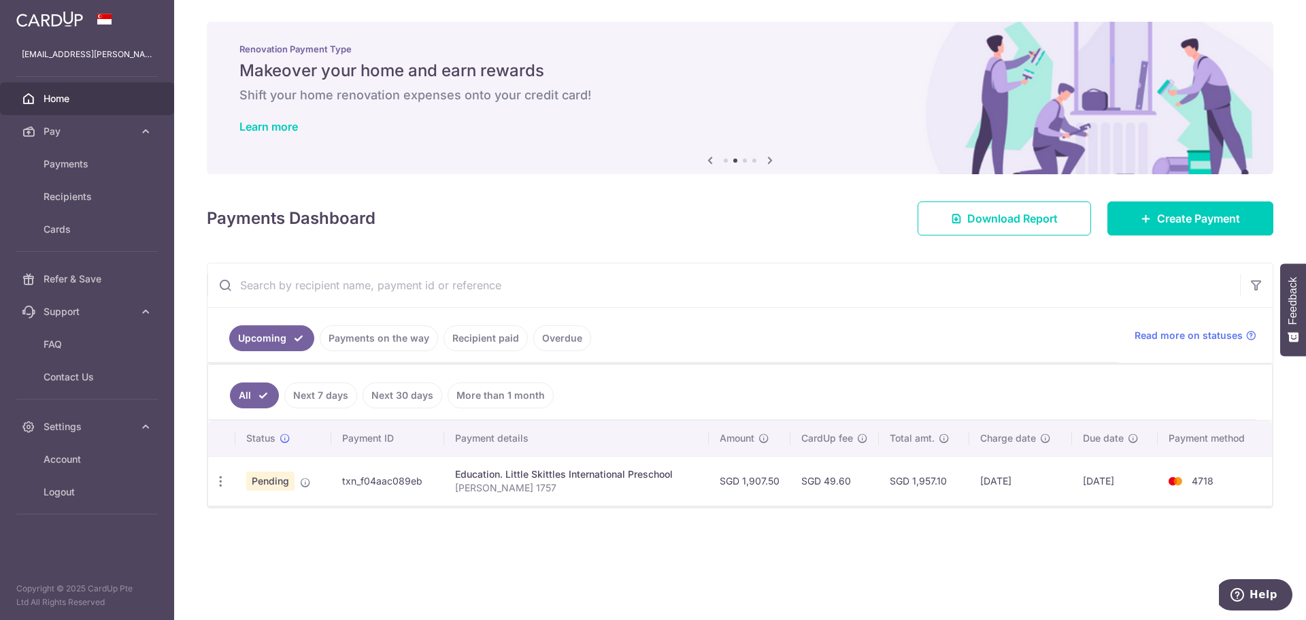
click at [674, 543] on div "× Pause Schedule Pause all future payments in this series Pause just this one p…" at bounding box center [740, 310] width 1132 height 620
